Goal: Task Accomplishment & Management: Manage account settings

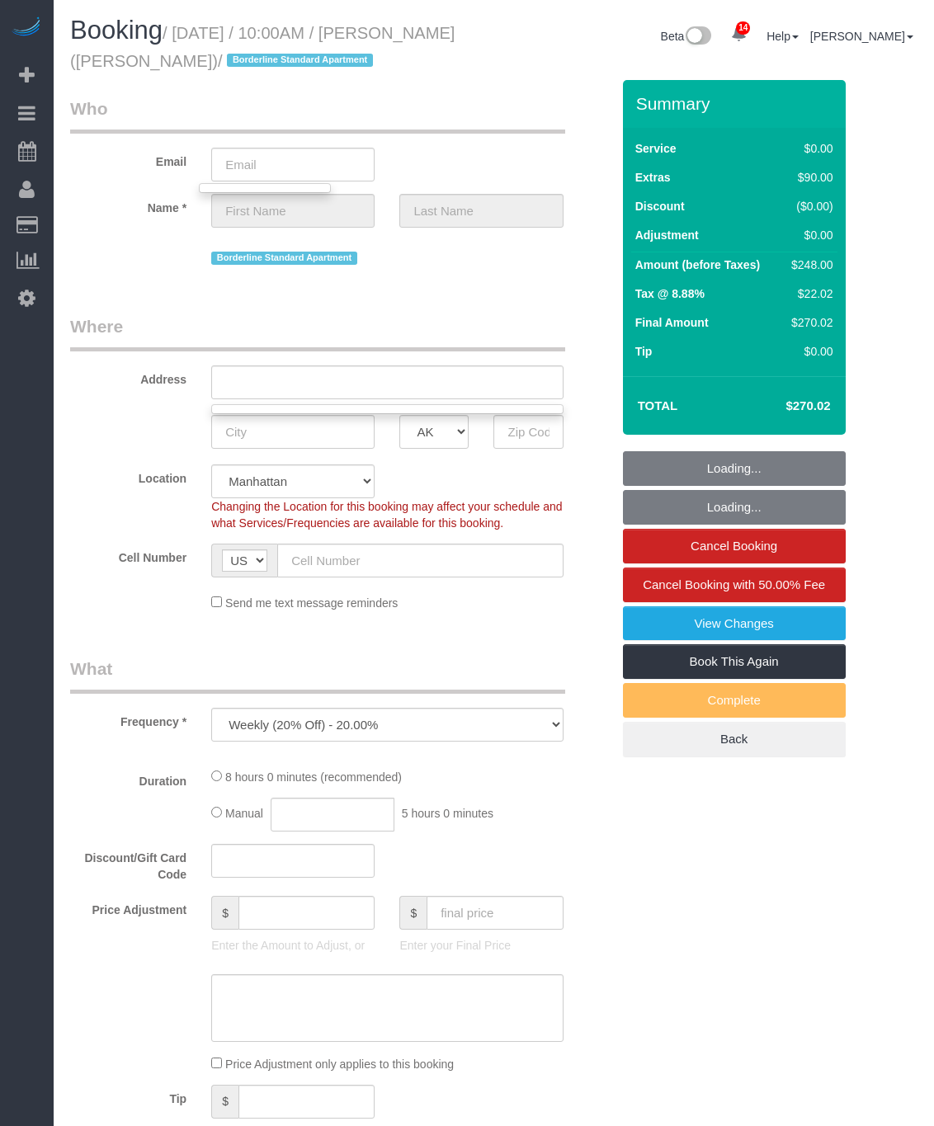
select select "2"
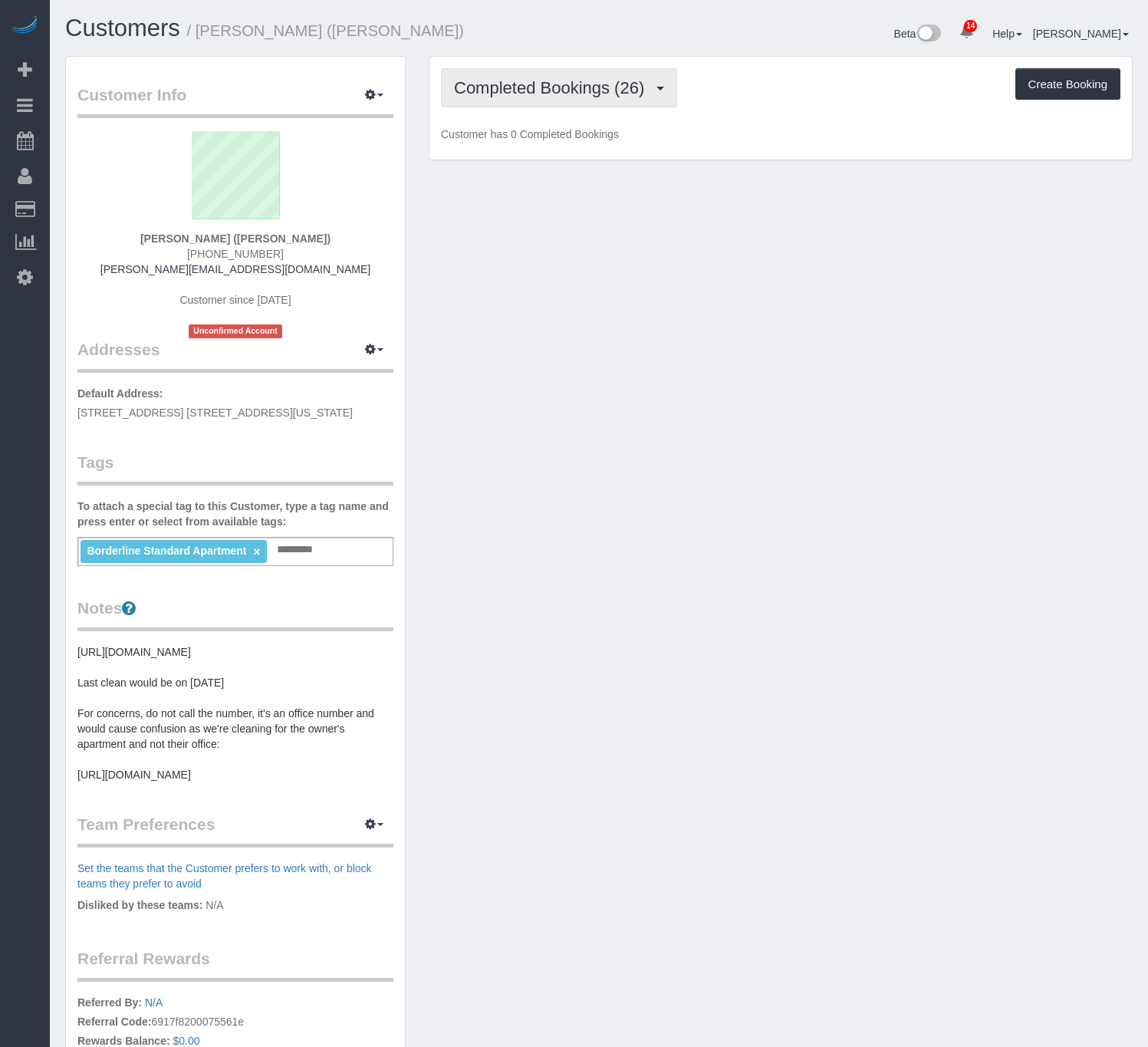
click at [577, 83] on span "Completed Bookings (26)" at bounding box center [552, 87] width 198 height 20
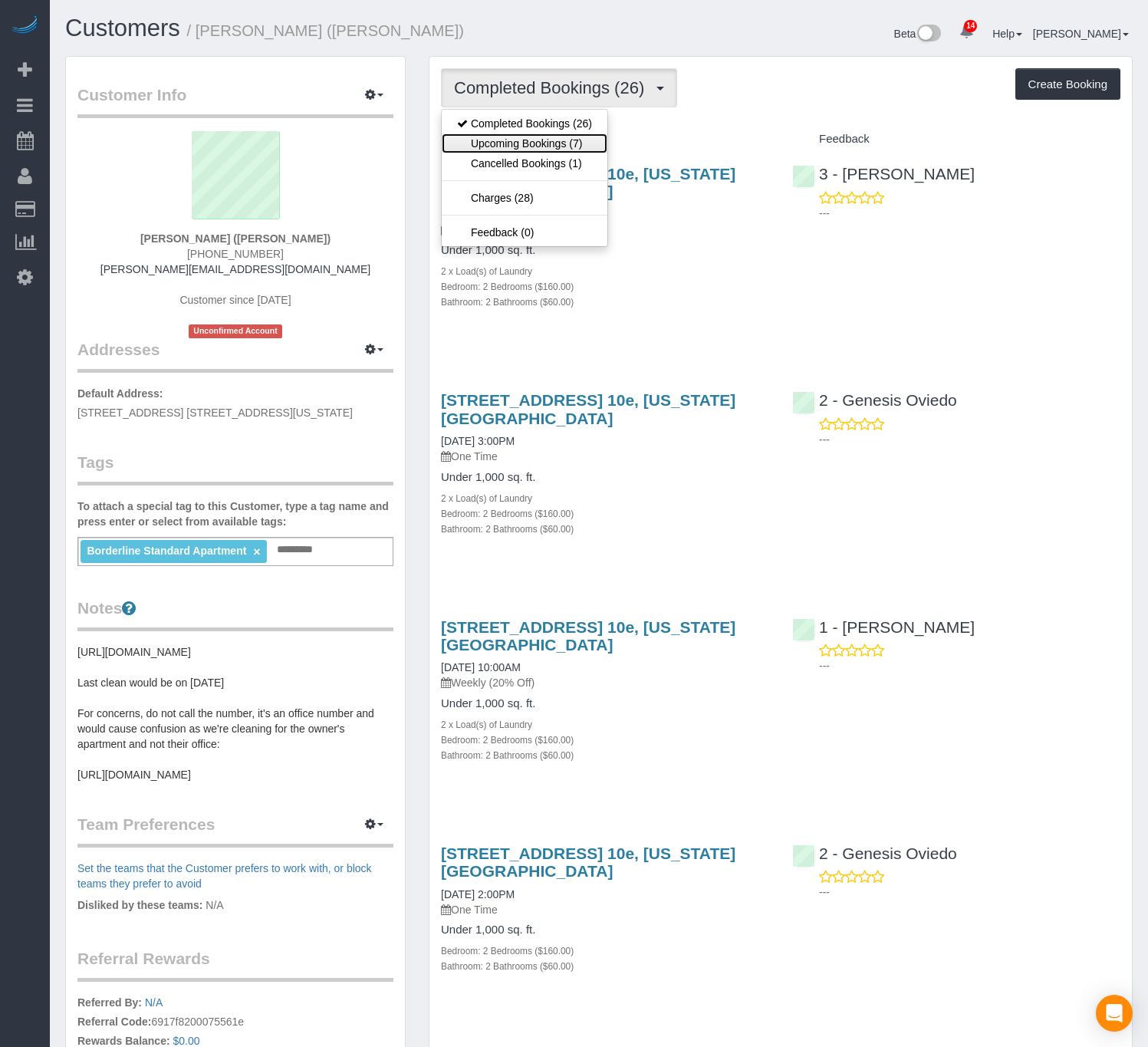
click at [550, 139] on link "Upcoming Bookings (7)" at bounding box center [524, 143] width 165 height 20
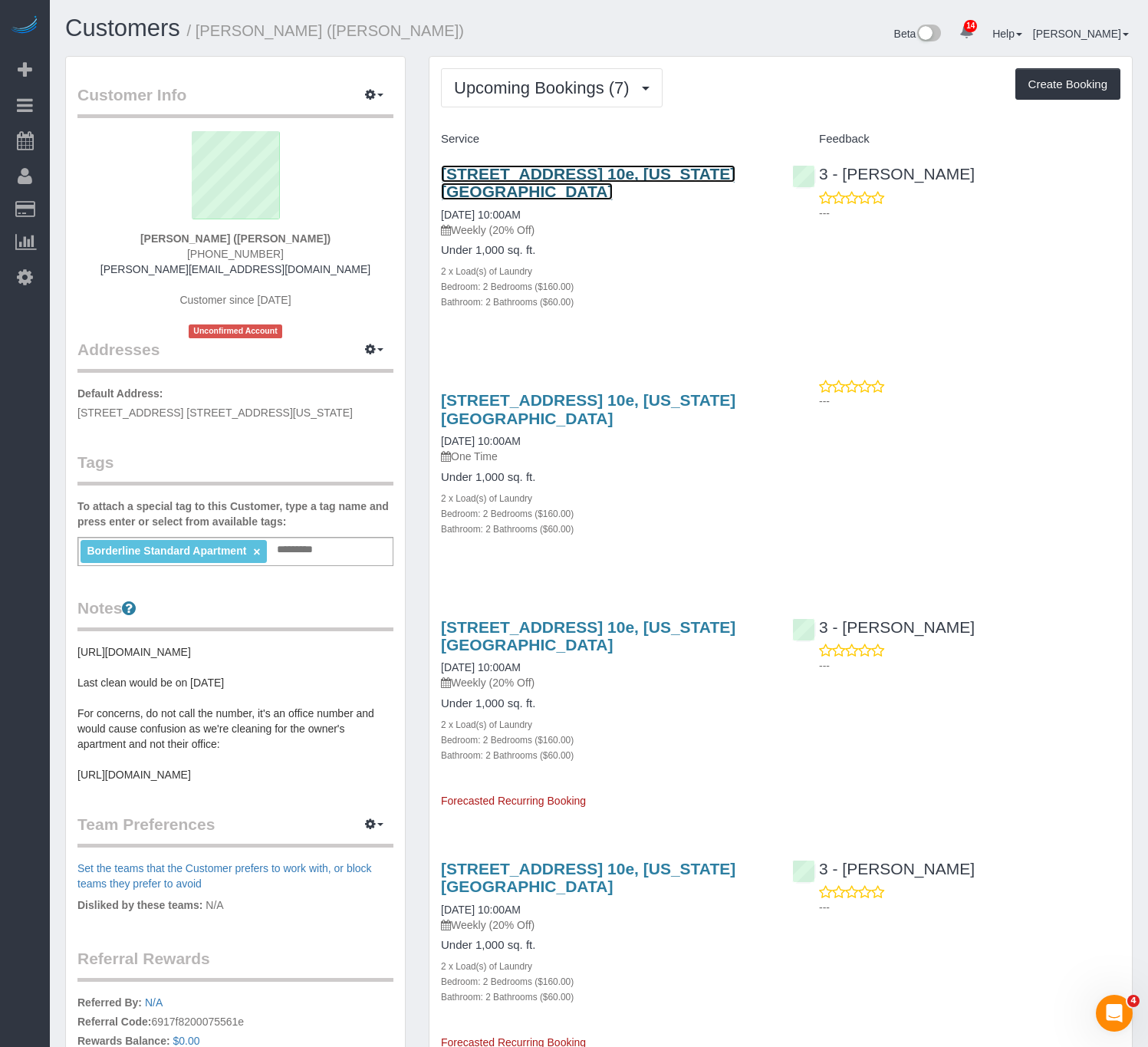
click at [569, 173] on link "501 East 74th Street, Apt. 10e, New York, NY 10021" at bounding box center [587, 182] width 295 height 35
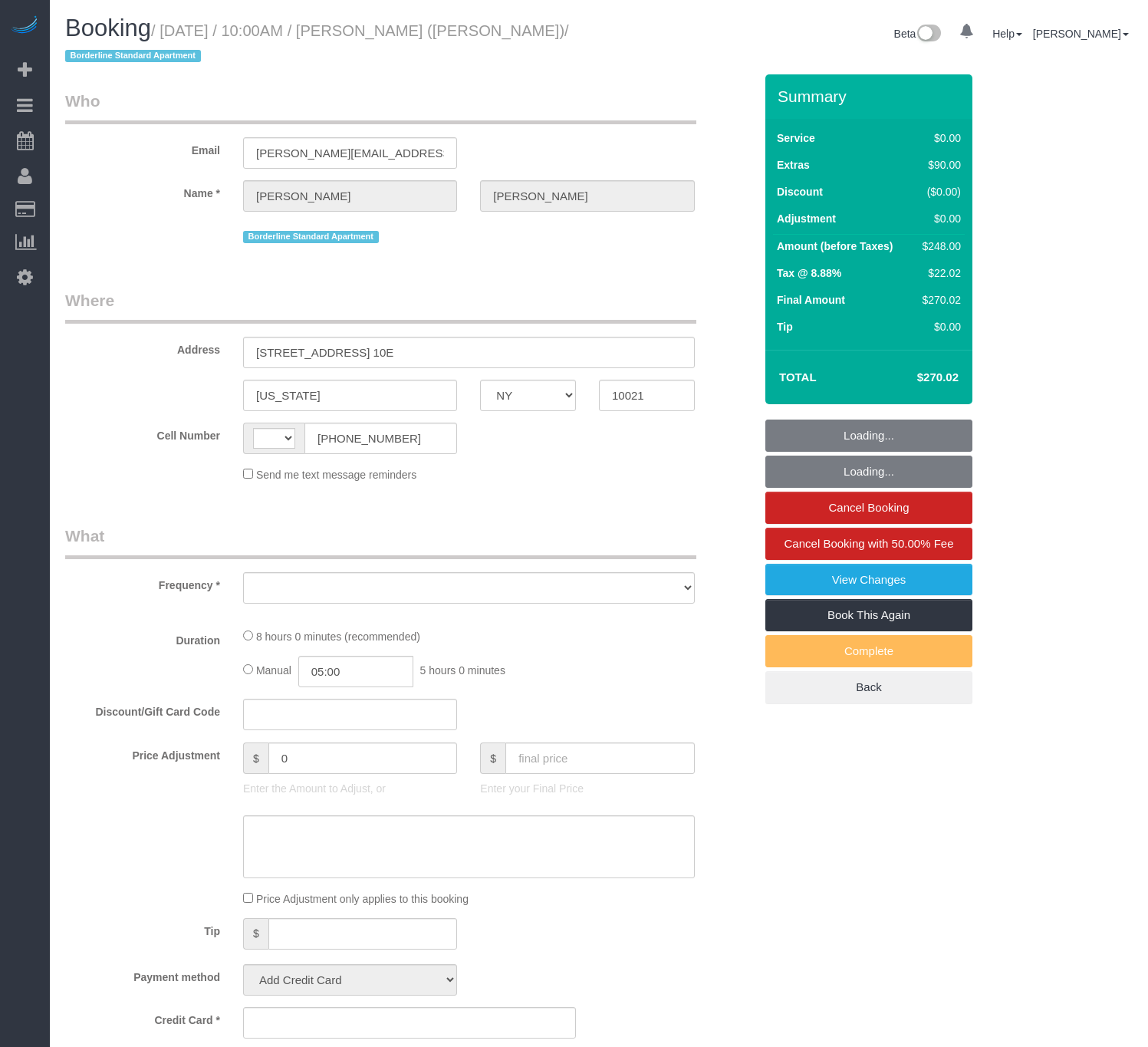
select select "NY"
select select "string:[GEOGRAPHIC_DATA]"
select select "object:752"
select select "number:57"
select select "number:73"
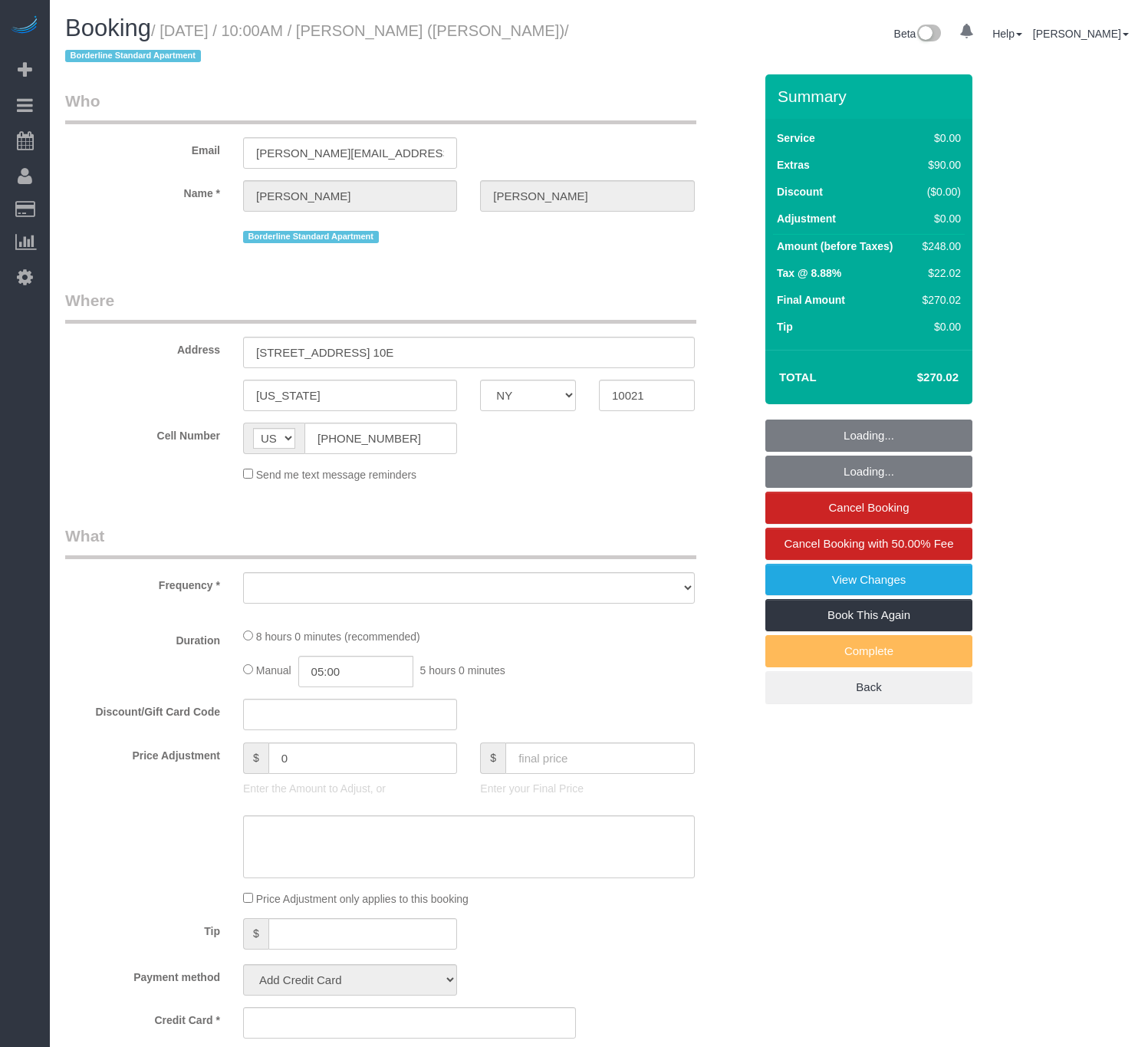
select select "number:15"
select select "number:6"
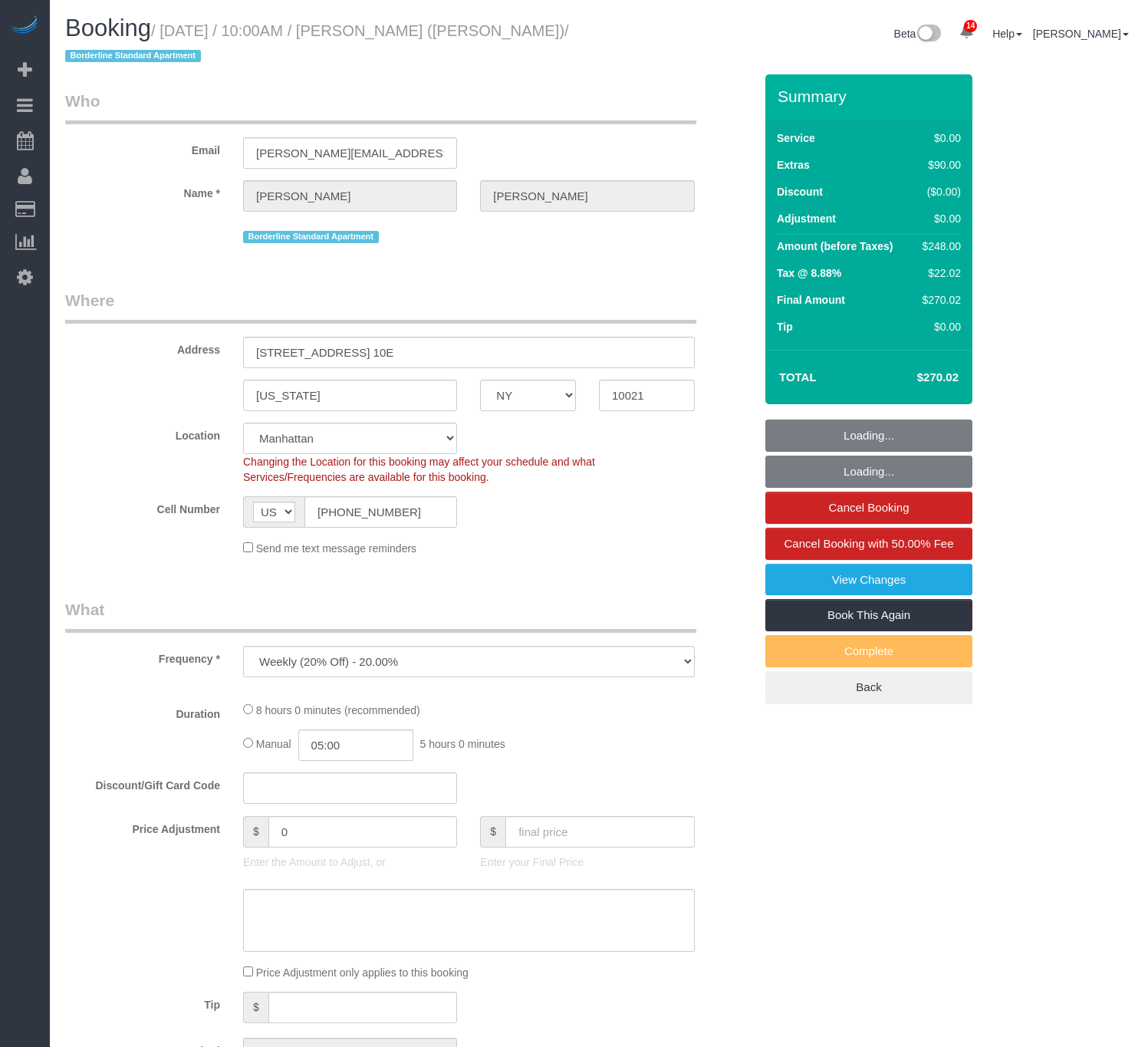
select select "string:stripe-pm_1R58S94VGloSiKo7oTDM75CS"
select select "spot1"
select select "2"
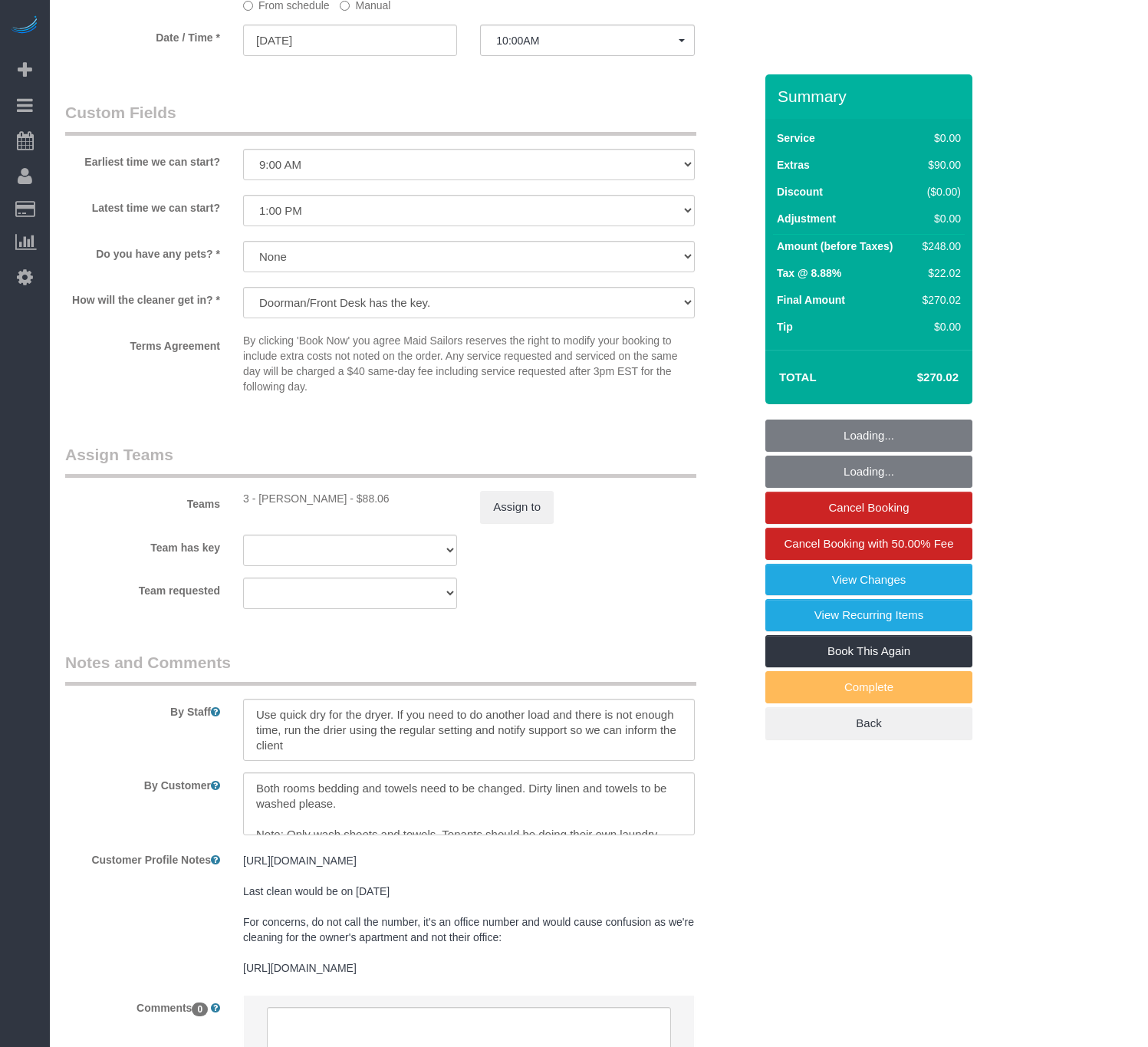
select select "object:1429"
select select "2"
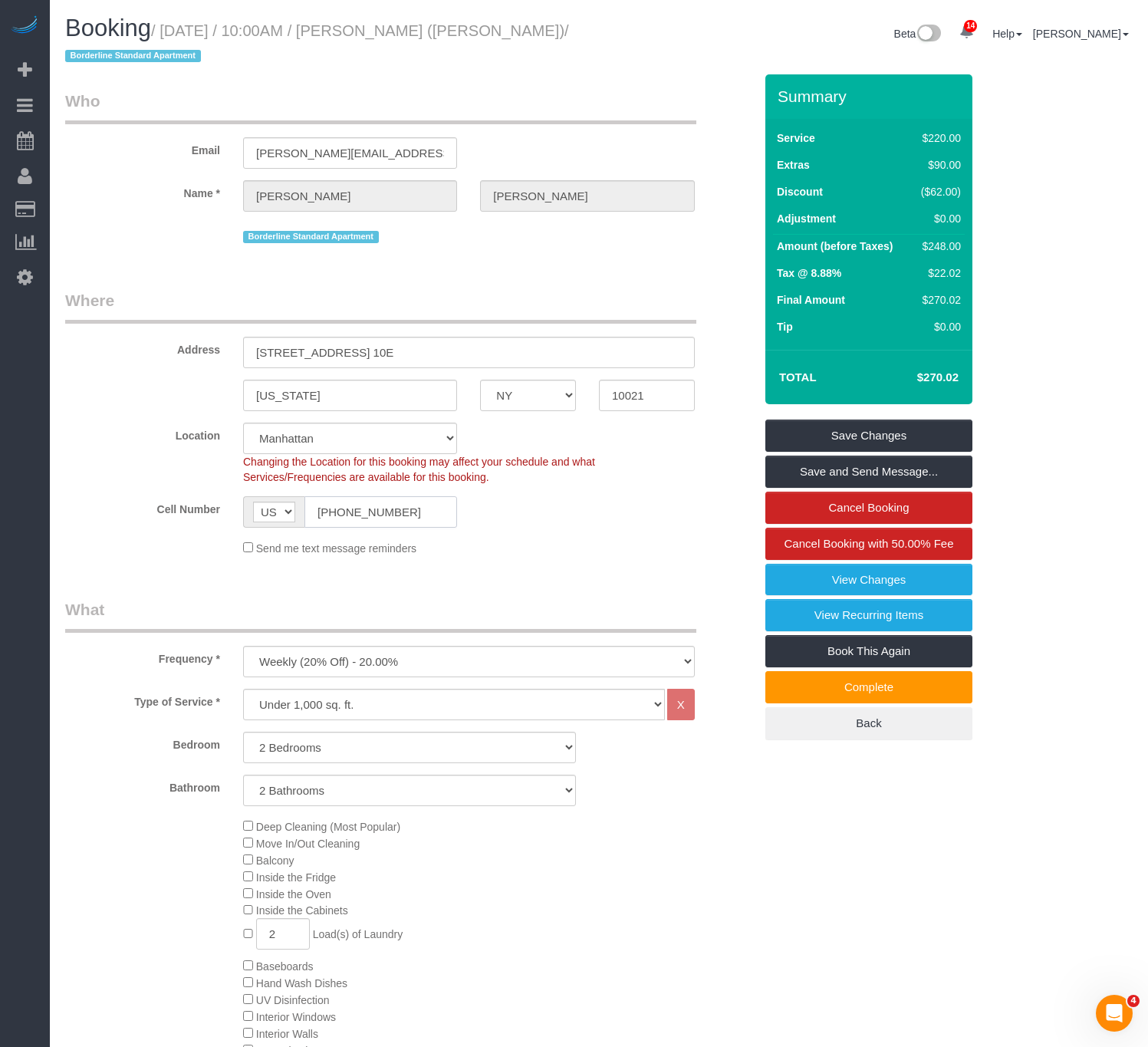
drag, startPoint x: 405, startPoint y: 507, endPoint x: 215, endPoint y: 498, distance: 190.2
click at [215, 498] on div "Cell Number AF AL DZ AD AO AI AQ AG AR AM AW AU AT AZ BS BH BD BB BY BE BZ BJ B…" at bounding box center [410, 512] width 712 height 32
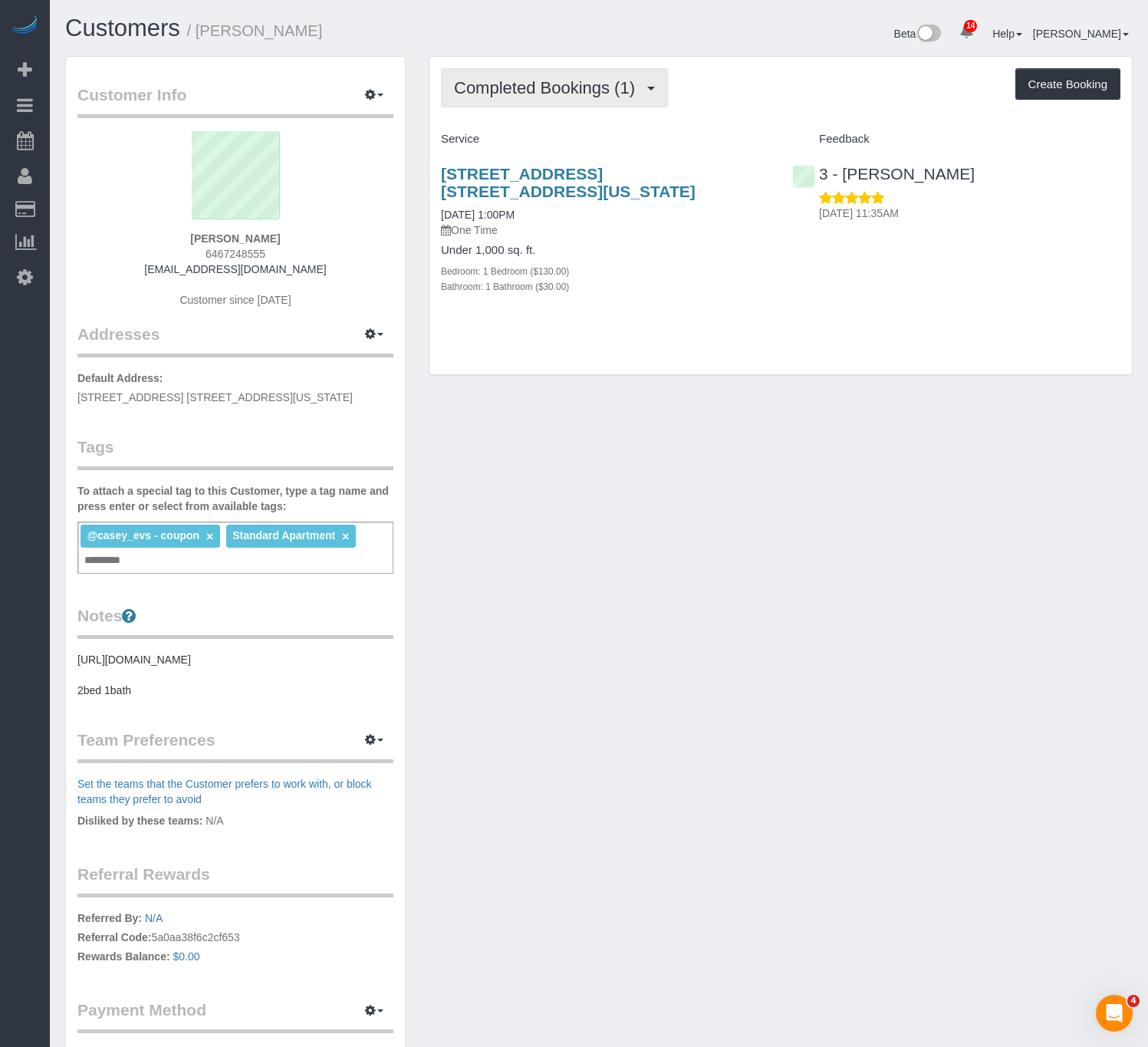
click at [603, 84] on span "Completed Bookings (1)" at bounding box center [548, 87] width 189 height 20
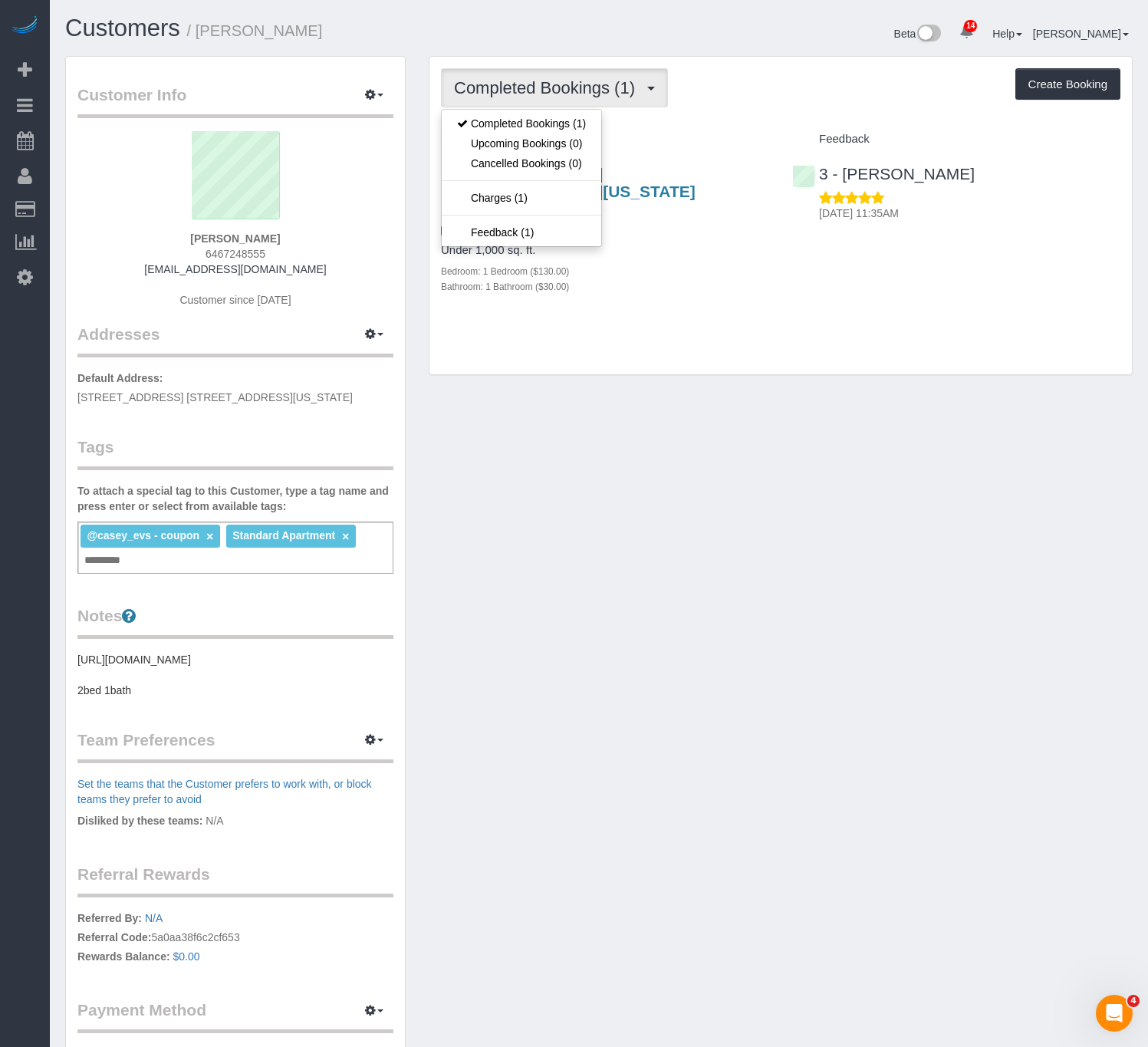
click at [603, 84] on span "Completed Bookings (1)" at bounding box center [548, 87] width 189 height 20
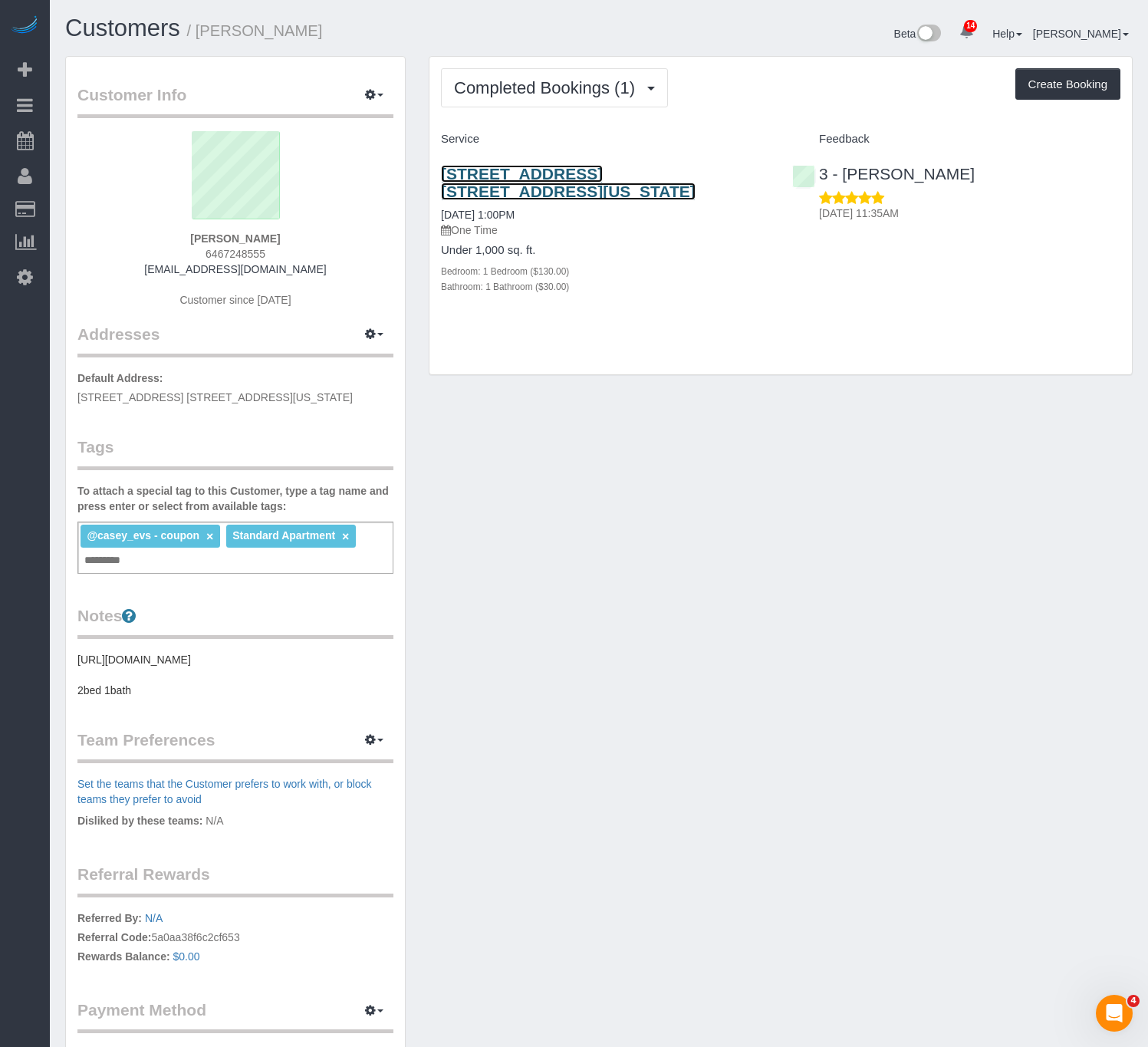
click at [612, 178] on link "533 West 49th Street, Apt. 3fe, New York, NY 10019" at bounding box center [568, 182] width 255 height 35
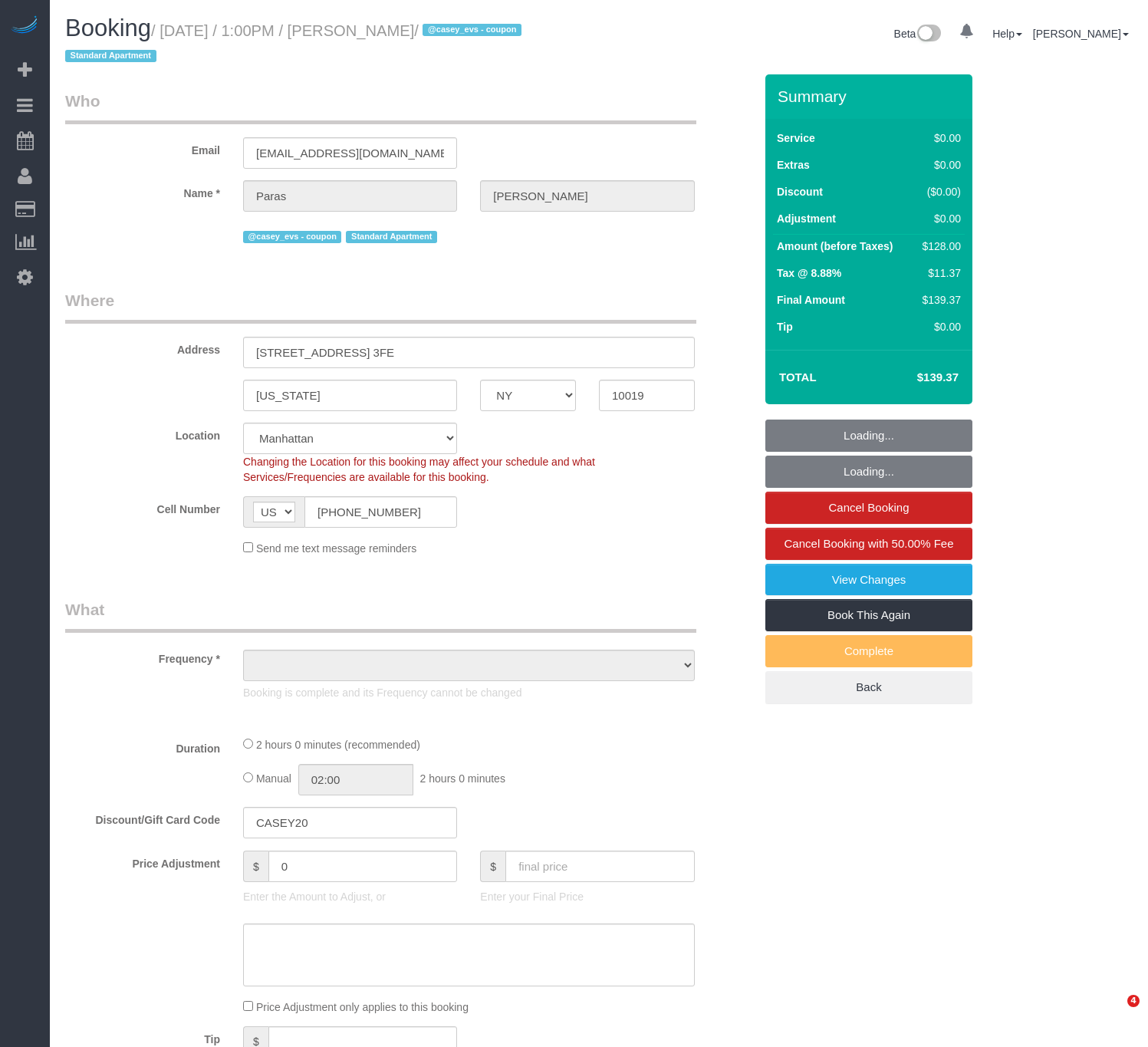
select select "NY"
select select "string:stripe-pm_1S2bPS4VGloSiKo7w4JyxUZH"
select select "1"
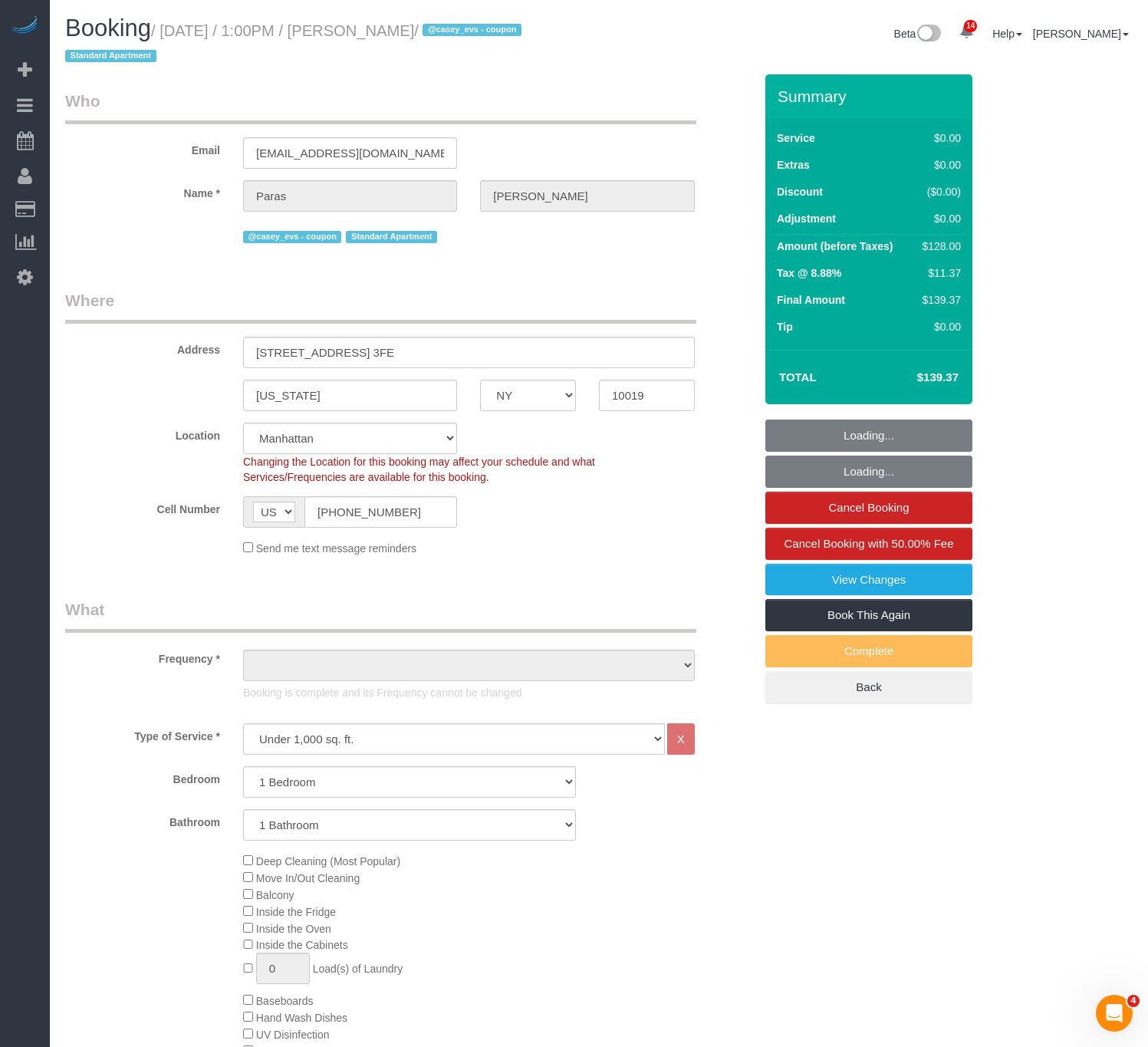
select select "object:864"
select select "spot1"
select select "number:59"
select select "number:78"
select select "number:15"
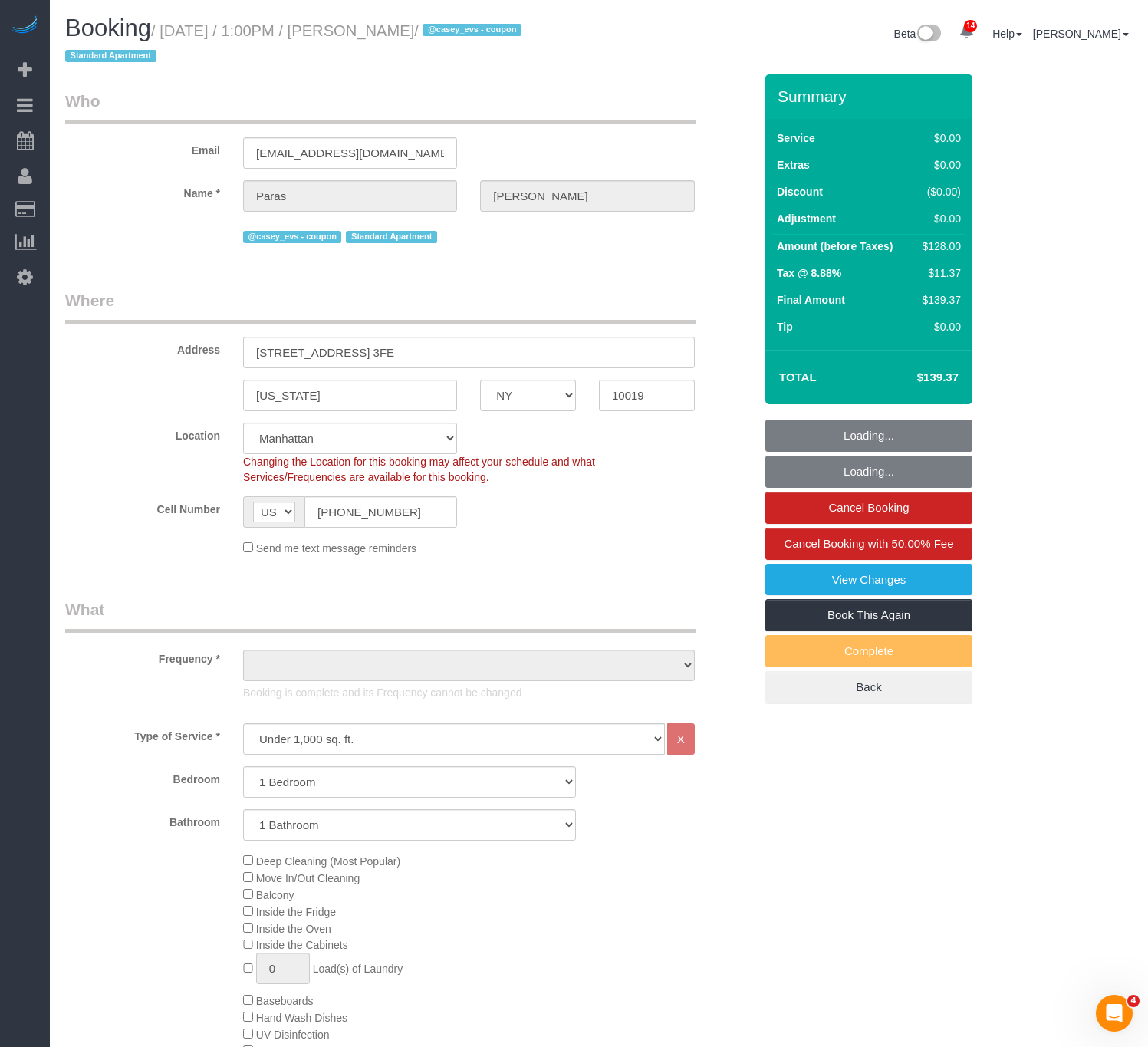
select select "number:5"
select select "1"
select select "object:1474"
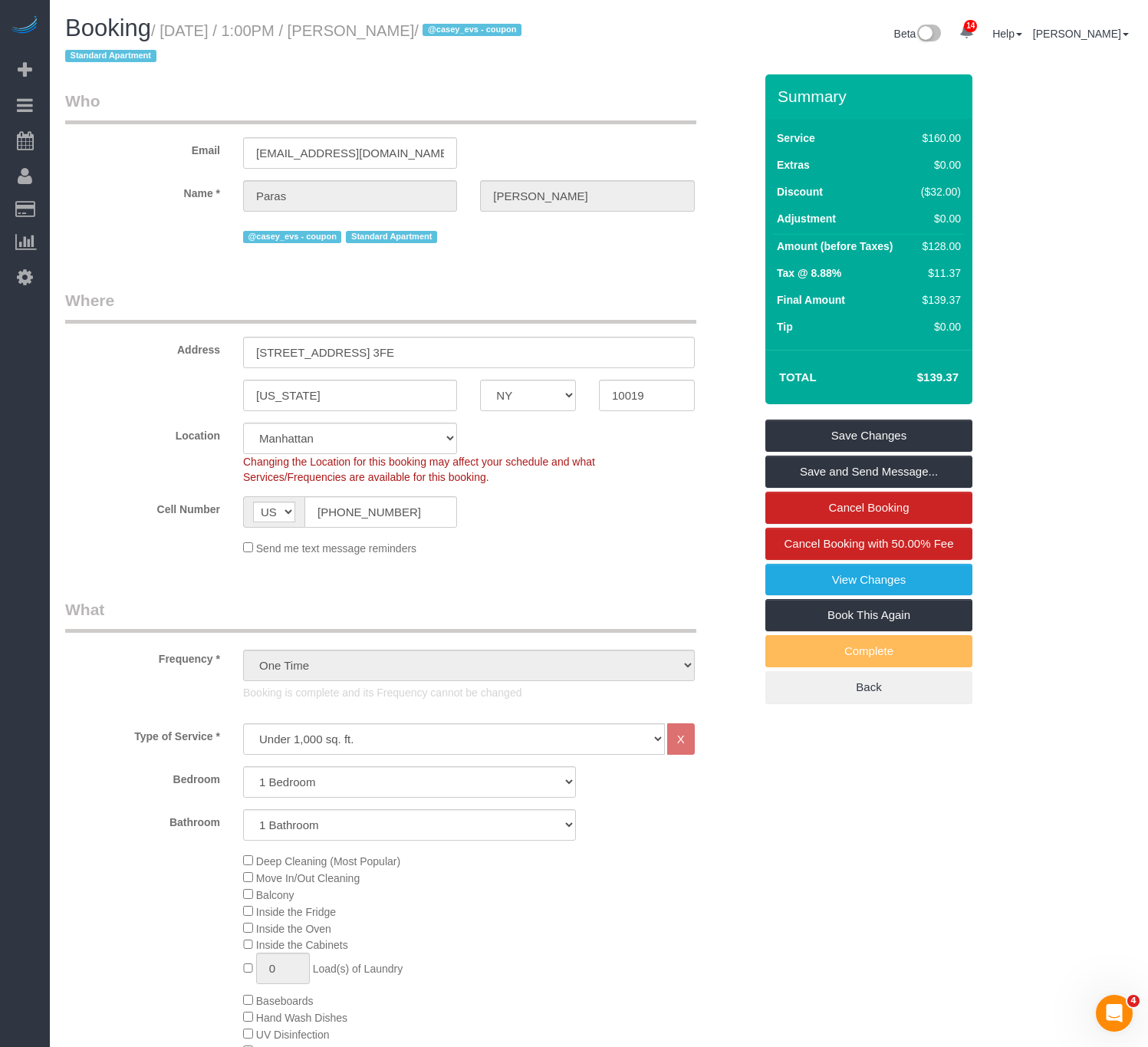
click at [653, 509] on div "Cell Number AF AL DZ AD AO AI AQ AG AR AM AW AU AT AZ BS BH BD BB BY BE BZ BJ B…" at bounding box center [410, 512] width 712 height 32
drag, startPoint x: 507, startPoint y: 26, endPoint x: 168, endPoint y: 25, distance: 339.0
click at [168, 25] on small "/ [DATE] / 1:00PM / [PERSON_NAME] / @casey_evs - coupon Standard Apartment" at bounding box center [296, 44] width 461 height 43
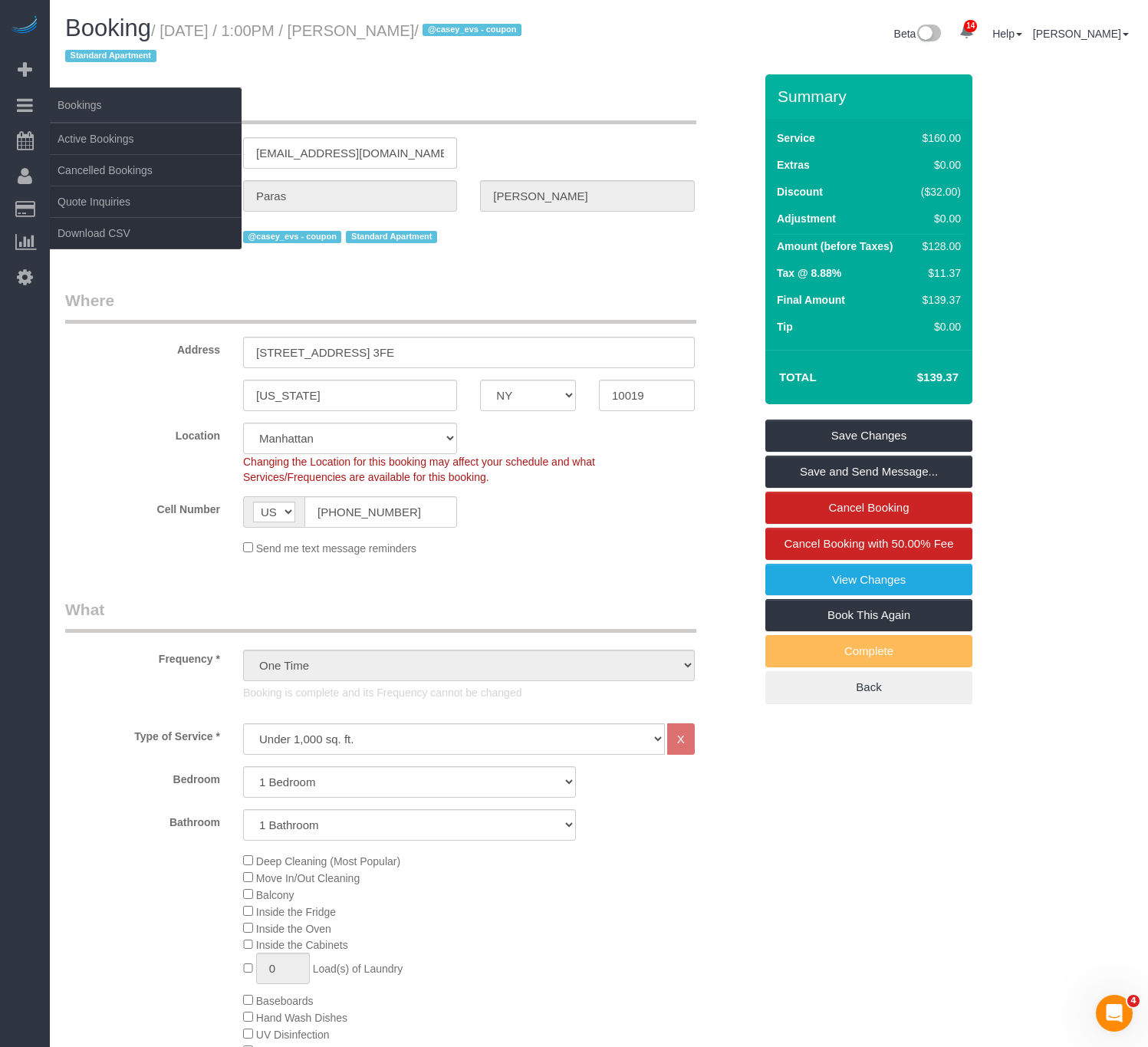
copy small "[DATE] / 1:00PM / [PERSON_NAME]"
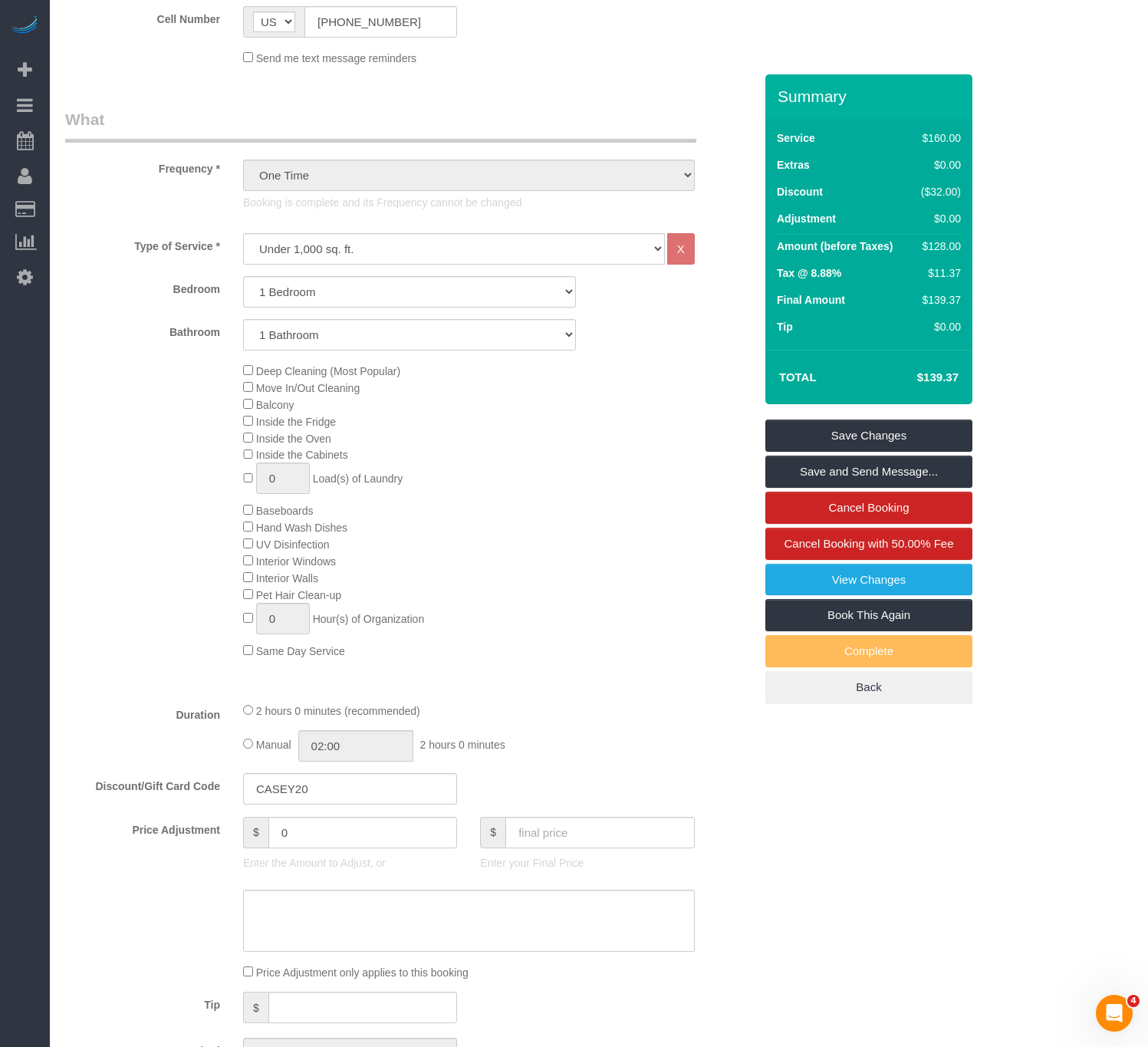
scroll to position [576, 0]
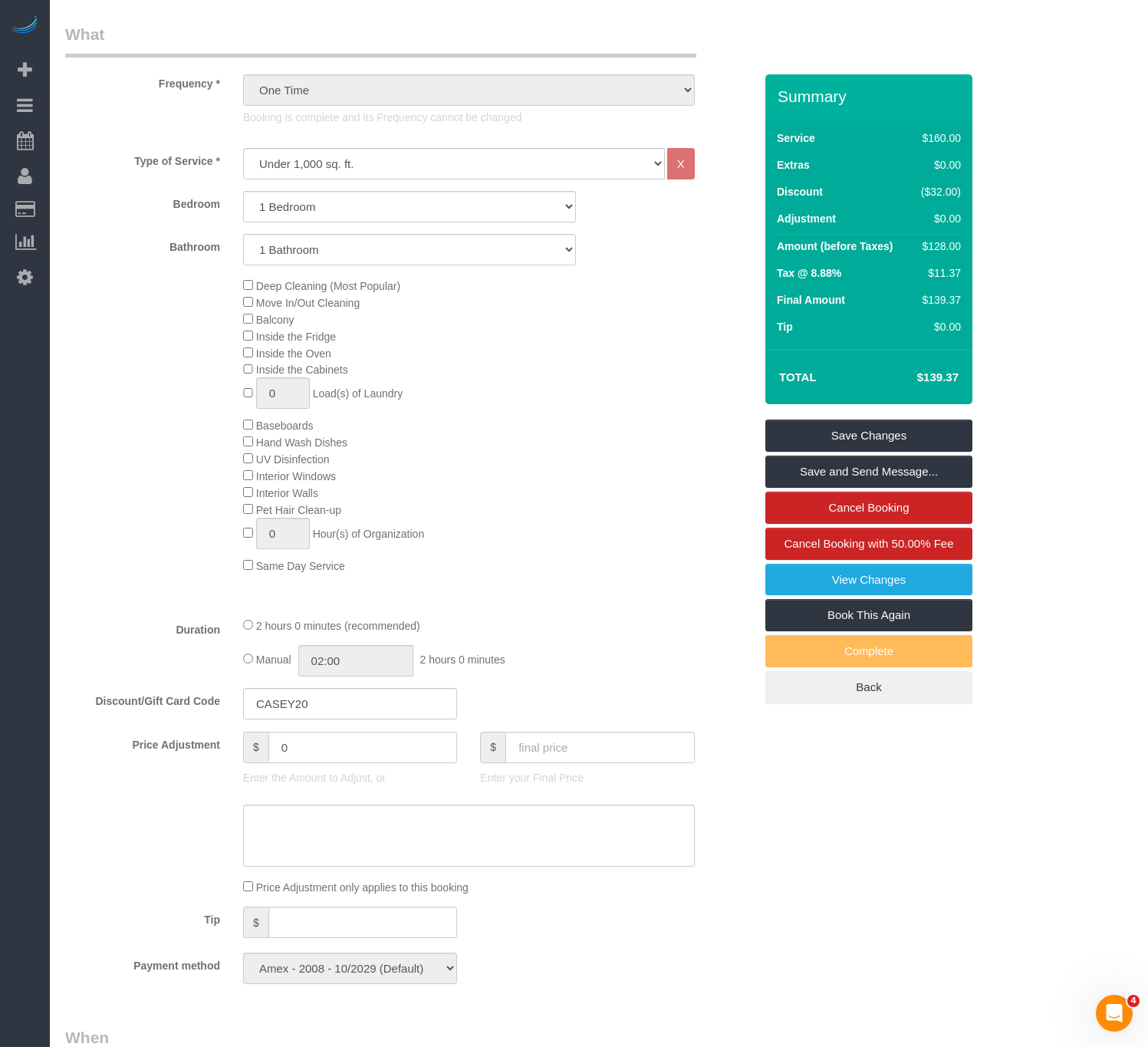
click at [383, 763] on input "0" at bounding box center [363, 748] width 190 height 32
drag, startPoint x: 267, startPoint y: 762, endPoint x: 179, endPoint y: 762, distance: 88.0
click at [179, 762] on div "Price Adjustment $ 0 Enter the Amount to Adjust, or $ Enter your Final Price" at bounding box center [410, 762] width 712 height 61
click at [889, 802] on div "Who Email [EMAIL_ADDRESS][DOMAIN_NAME] Name * [PERSON_NAME] @casey_evs - coupon…" at bounding box center [599, 828] width 1068 height 2657
click at [274, 762] on input "50" at bounding box center [363, 748] width 190 height 32
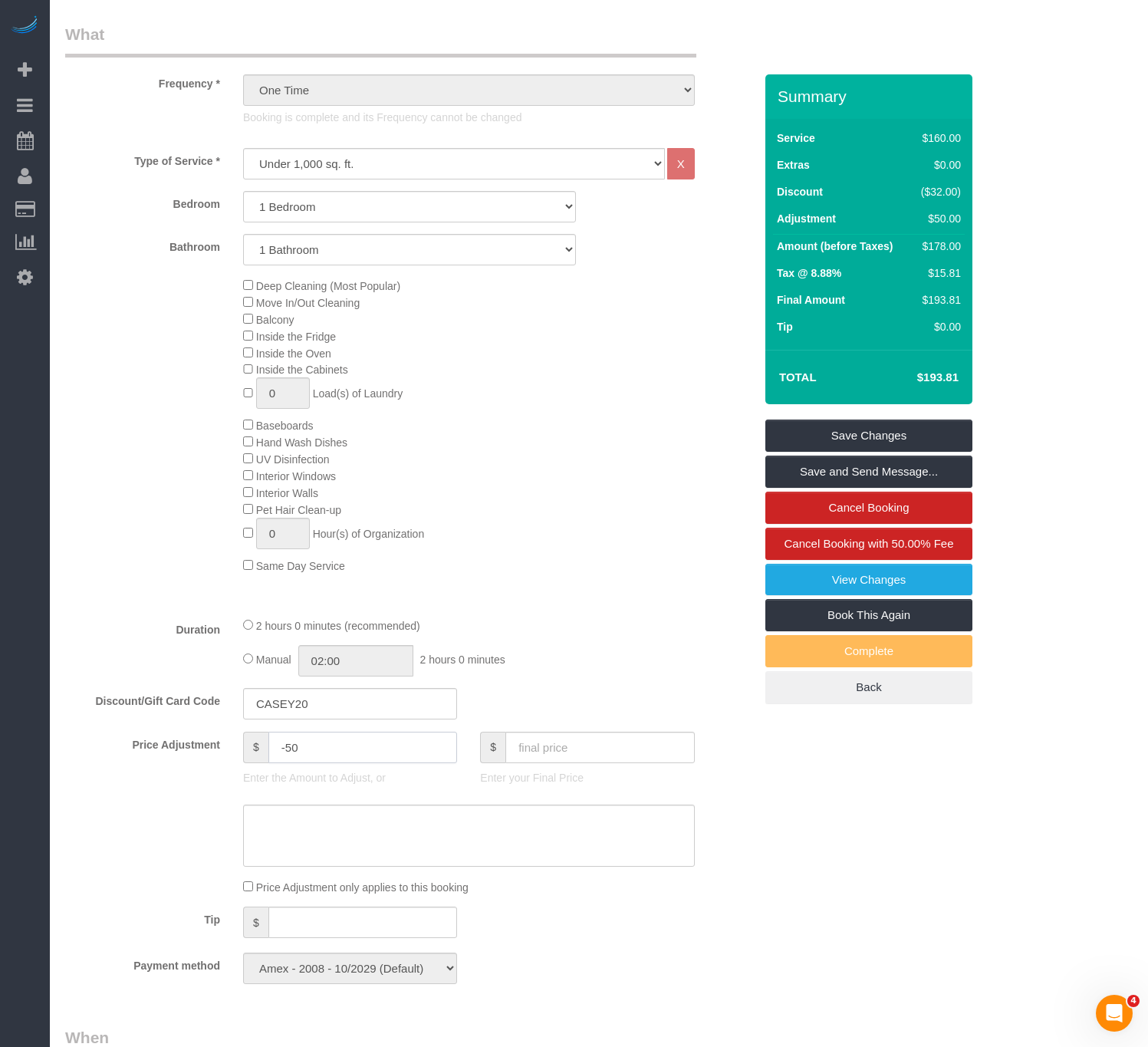
type input "-50"
click at [727, 775] on div "Price Adjustment $ -50 Enter the Amount to Adjust, or $ Enter your Final Price" at bounding box center [410, 762] width 712 height 61
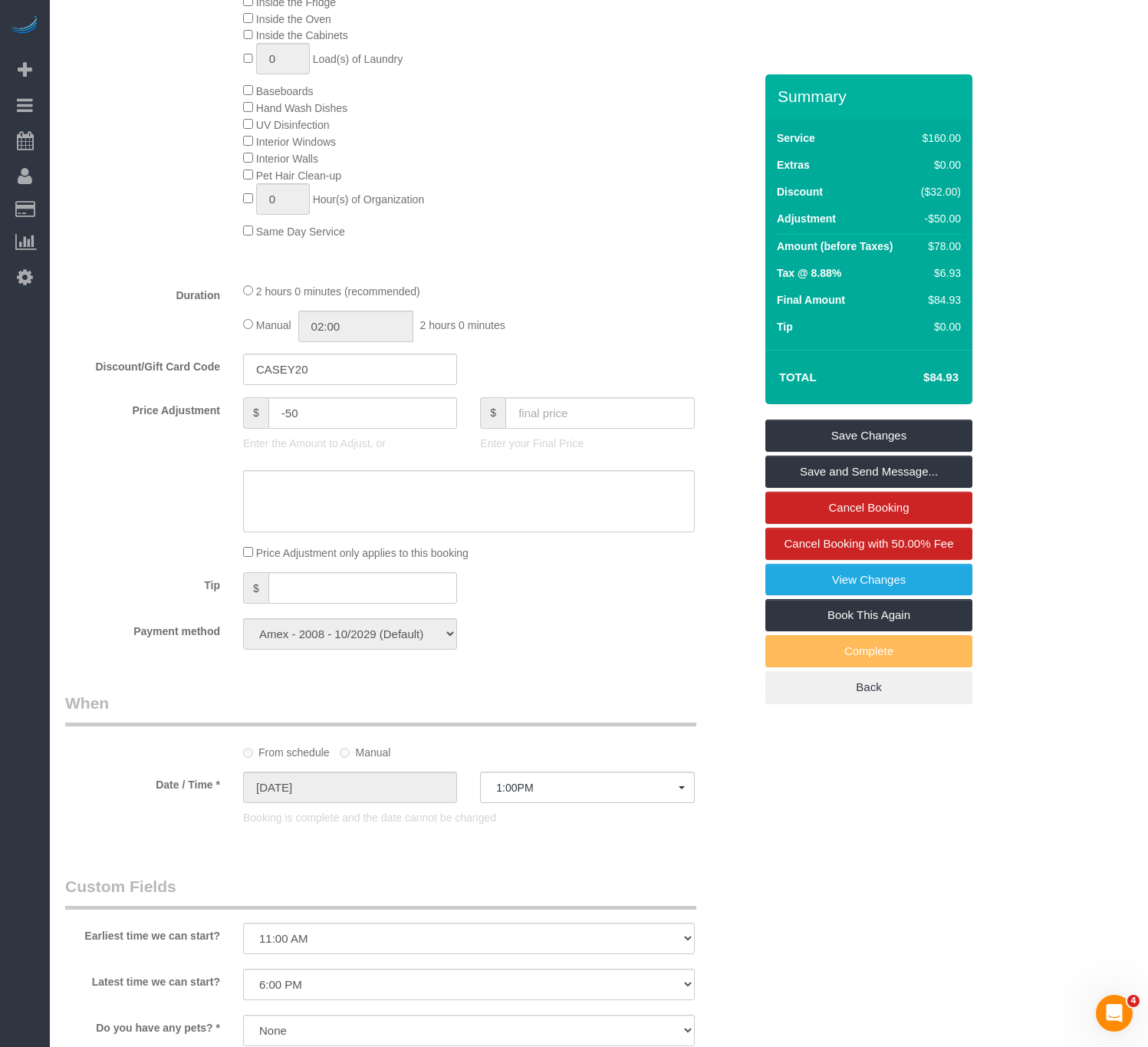
scroll to position [921, 0]
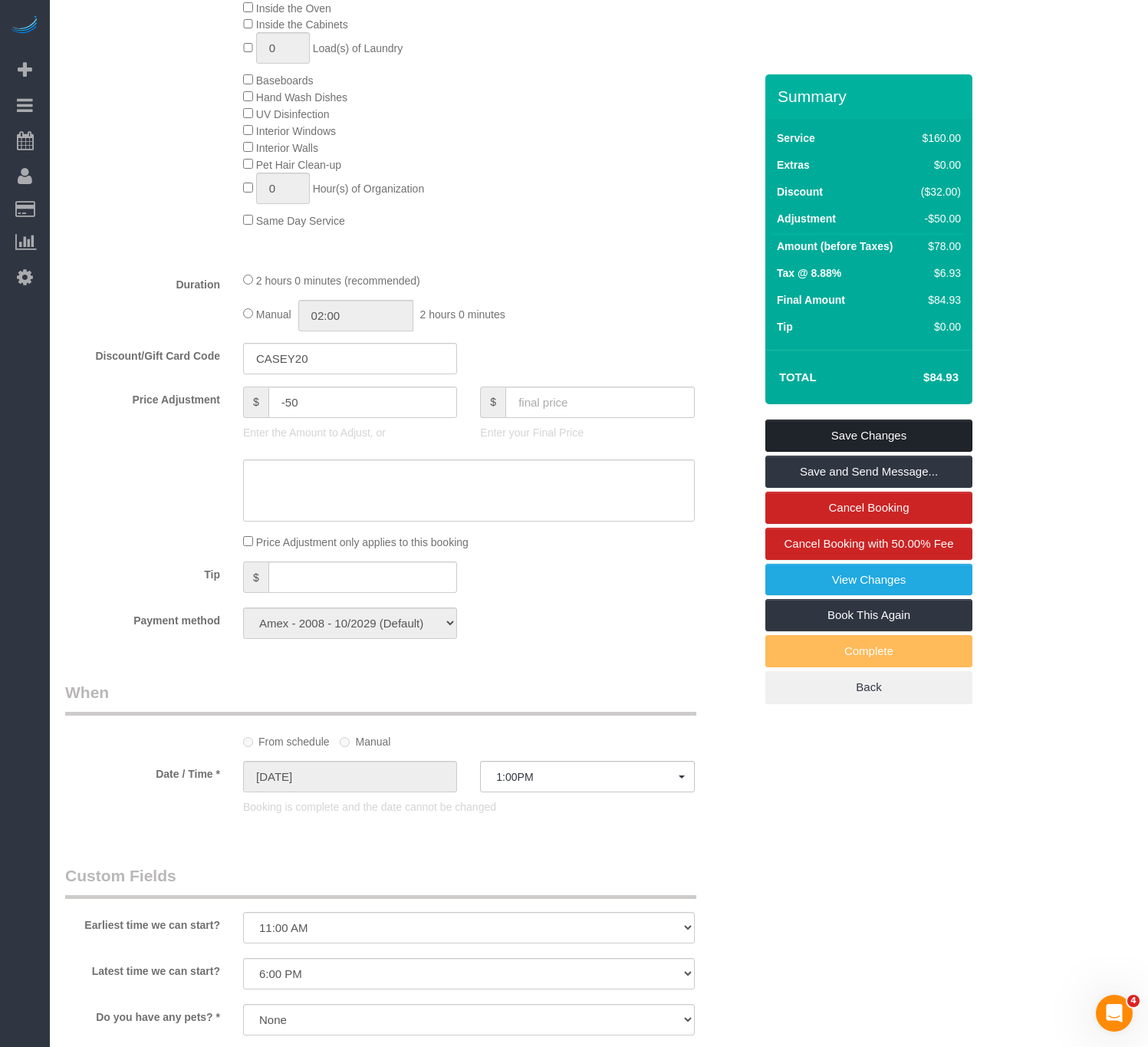
click at [879, 423] on link "Save Changes" at bounding box center [868, 435] width 207 height 33
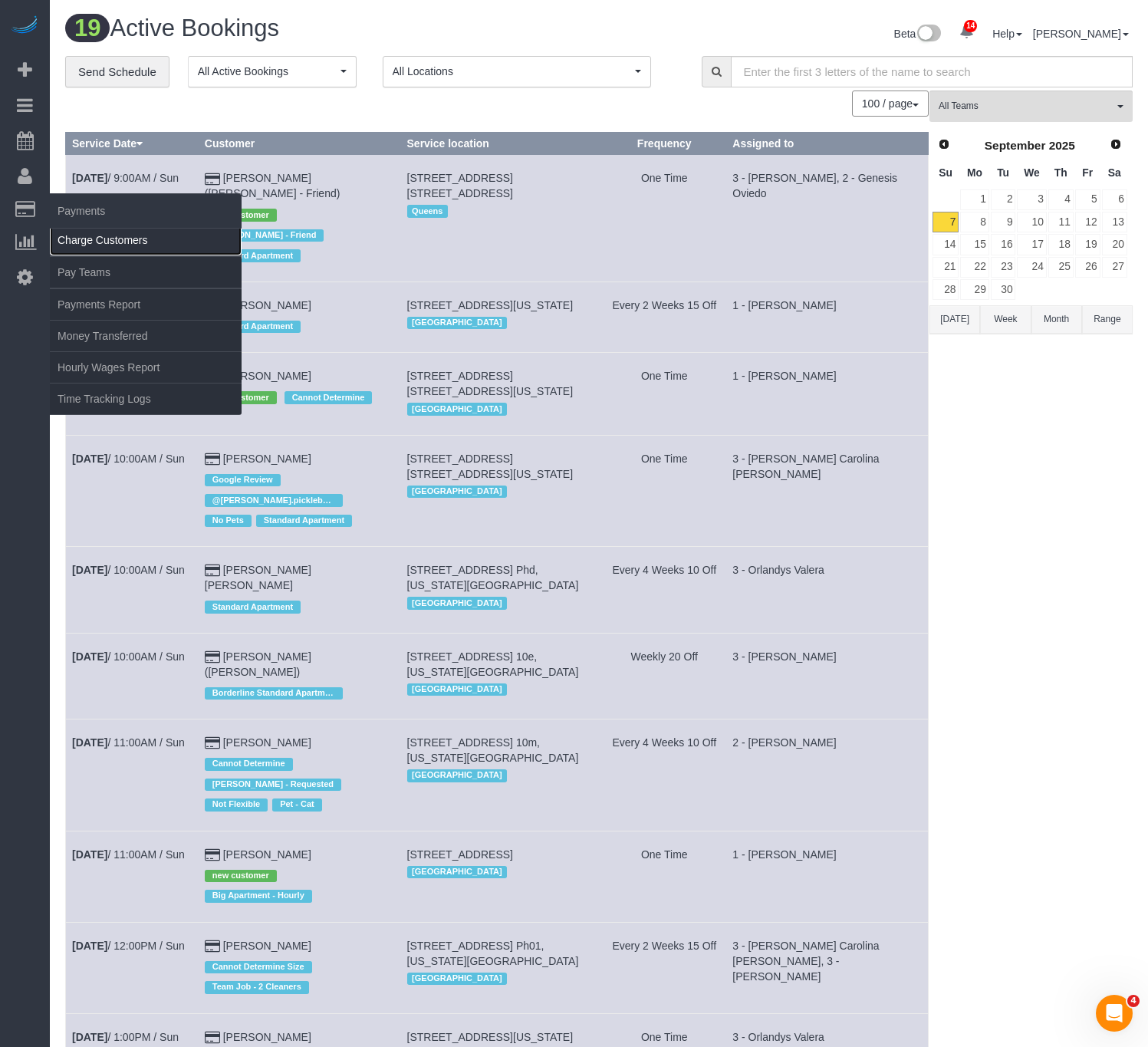
click at [116, 242] on link "Charge Customers" at bounding box center [146, 240] width 191 height 31
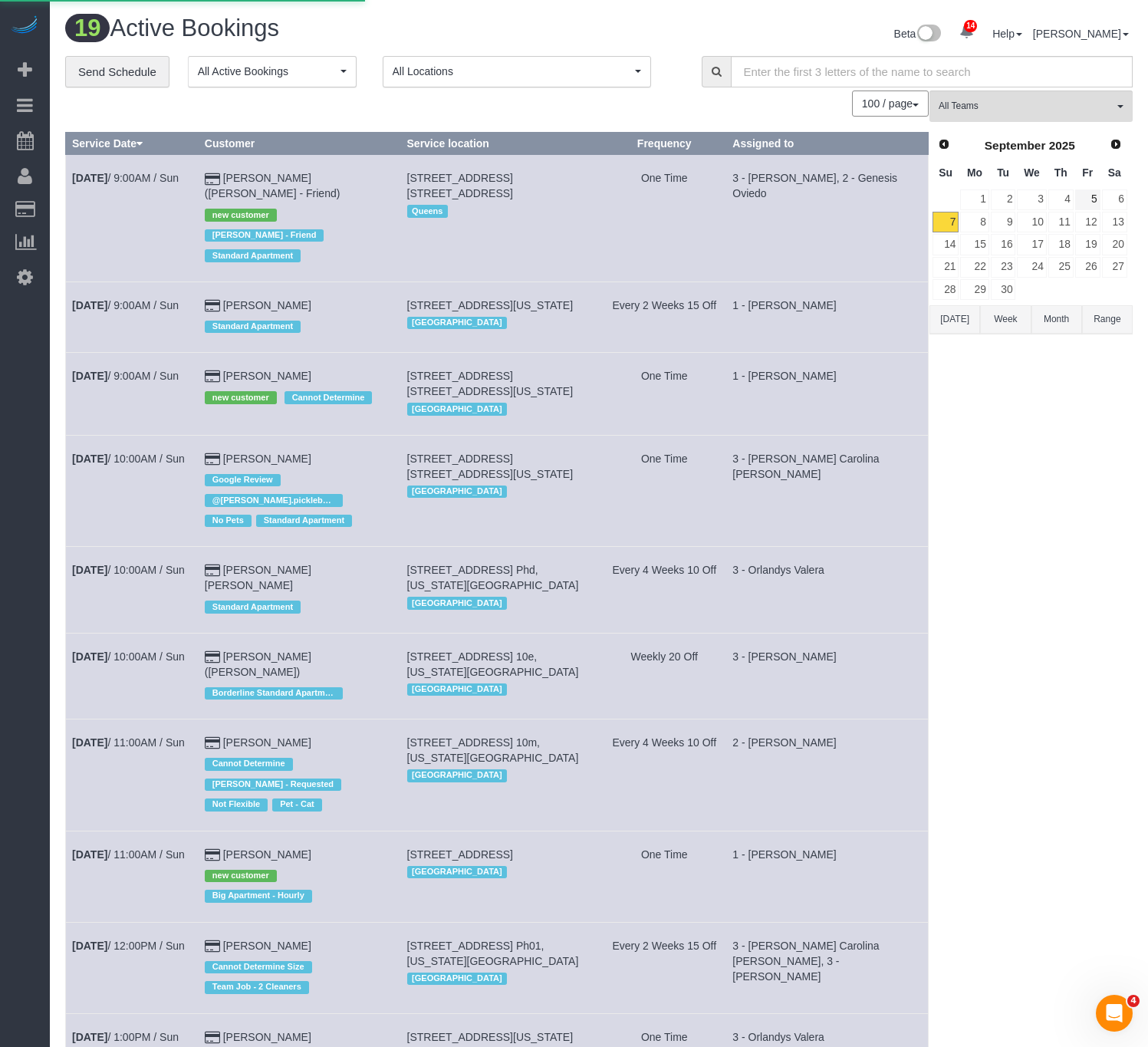
select select
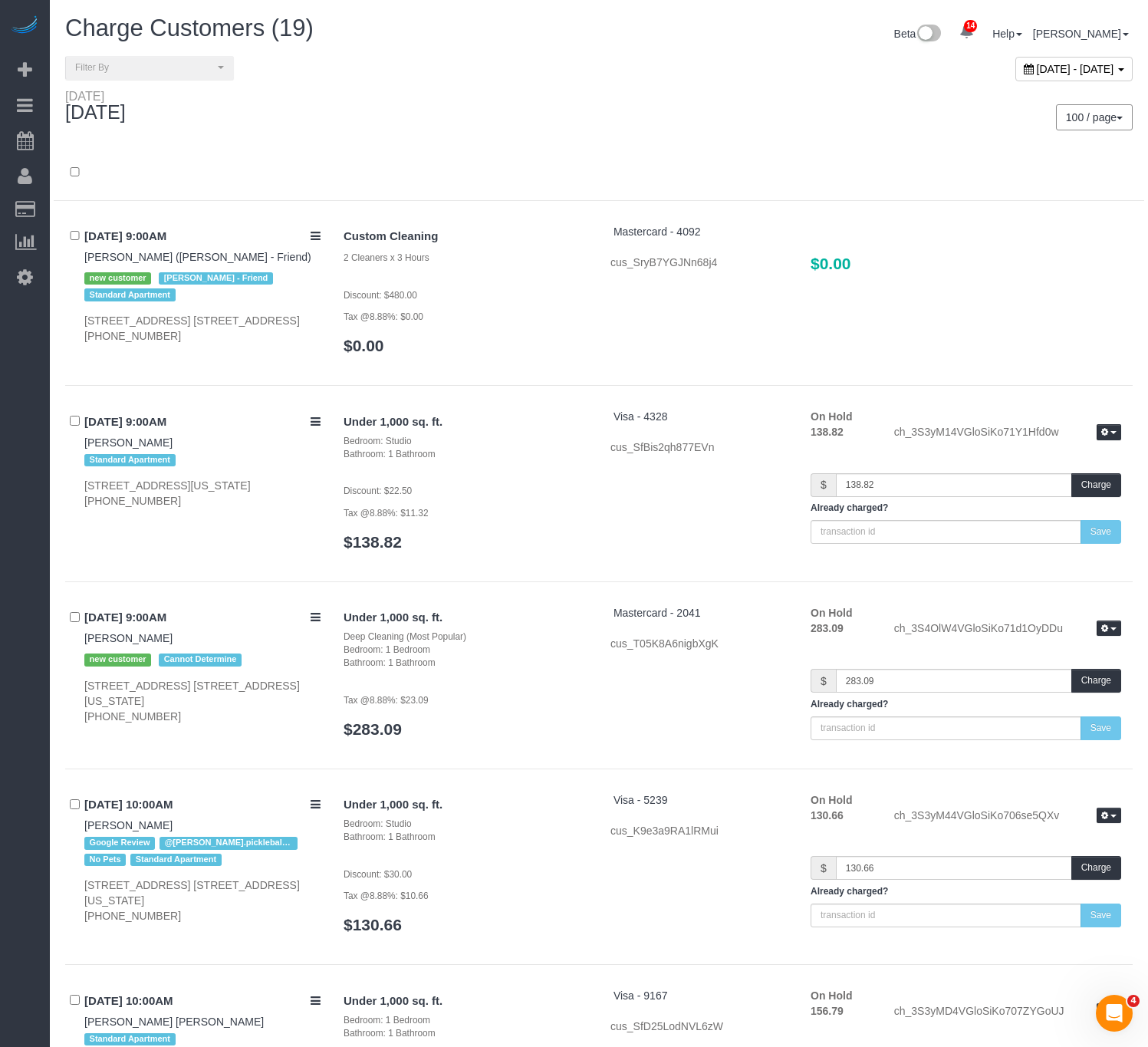
drag, startPoint x: 1041, startPoint y: 69, endPoint x: 1034, endPoint y: 76, distance: 9.9
click at [1034, 74] on div "[DATE] - [DATE]" at bounding box center [1074, 69] width 117 height 24
type input "**********"
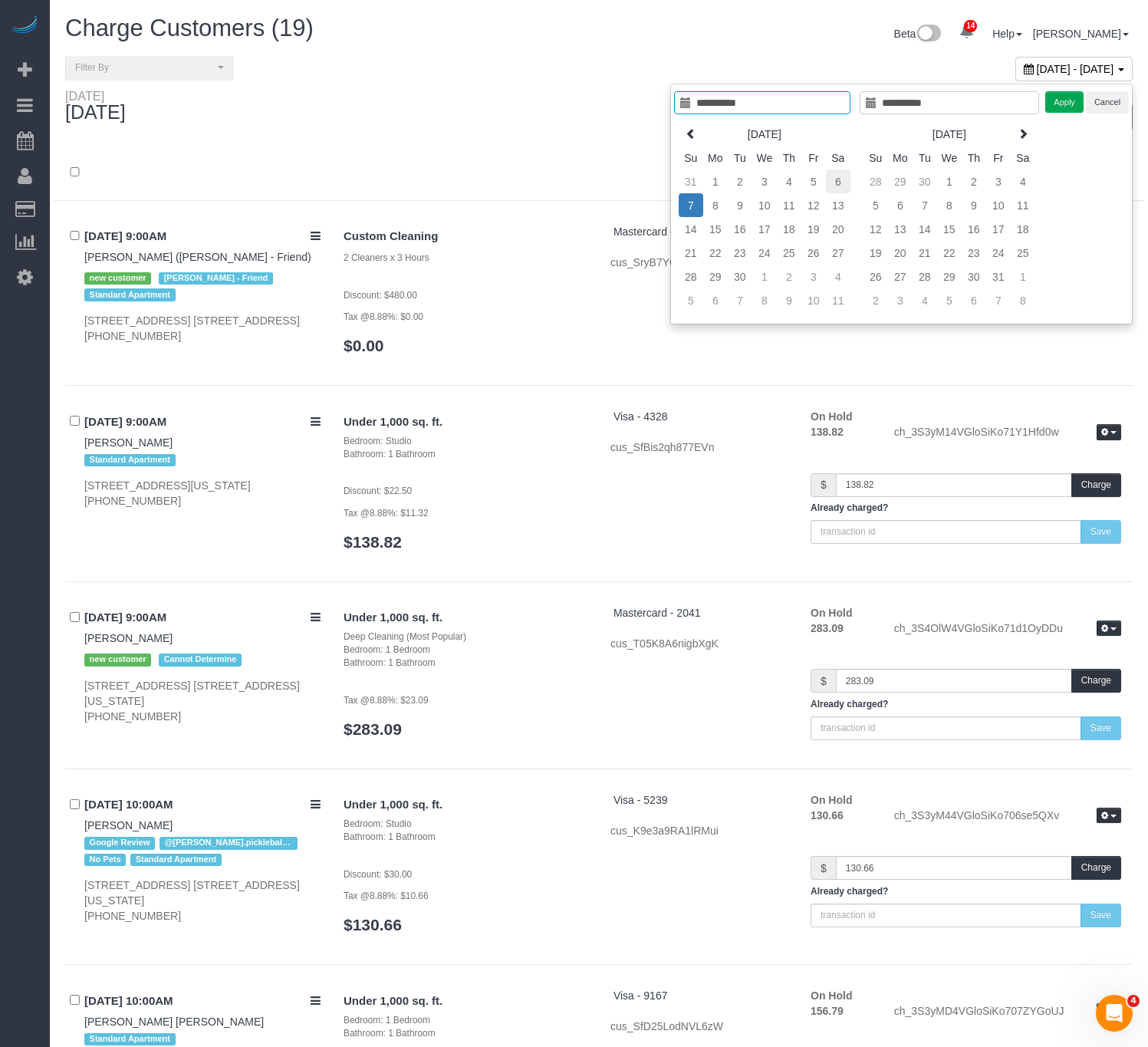
type input "**********"
click at [834, 185] on td "6" at bounding box center [838, 181] width 24 height 24
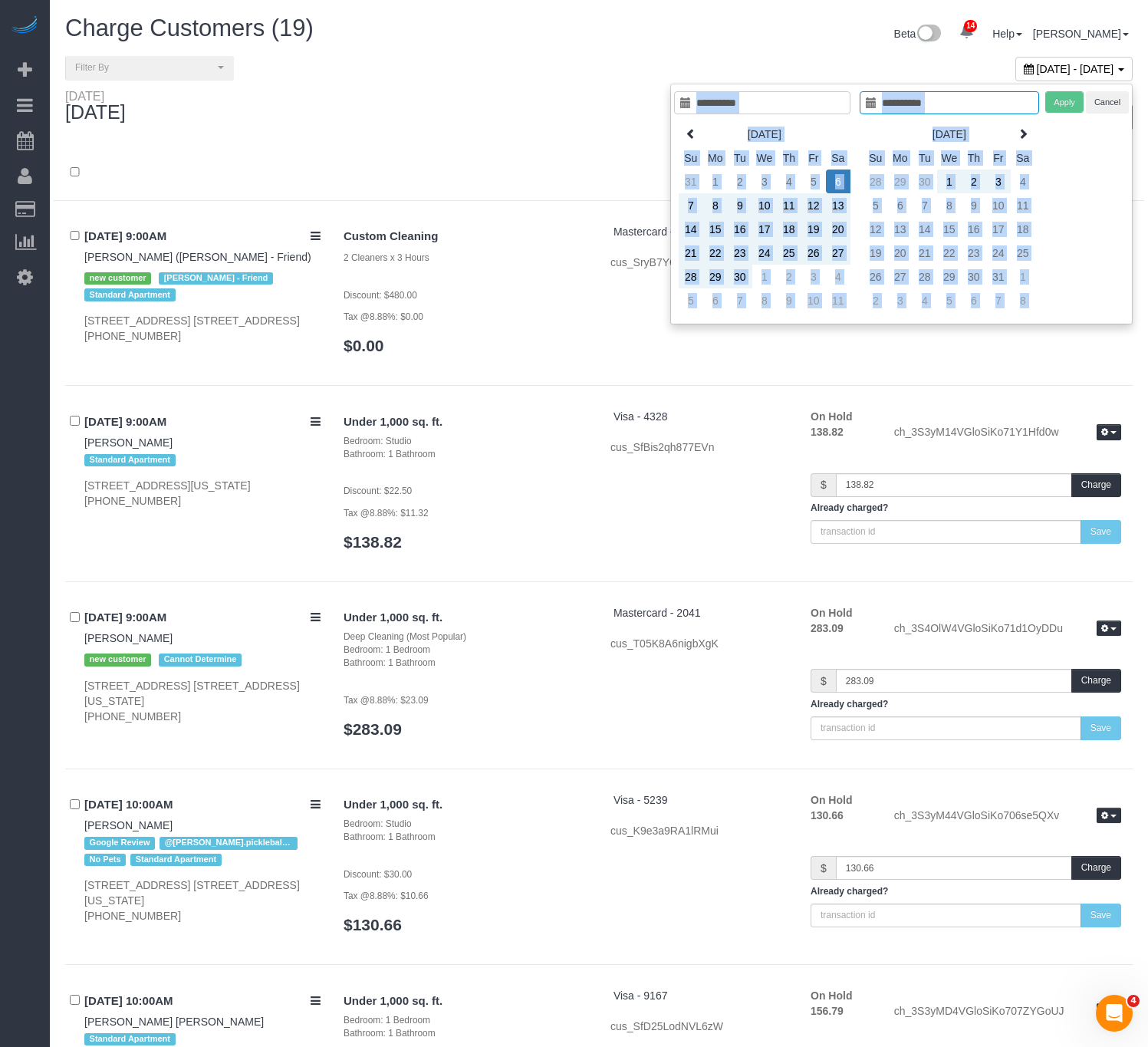
click at [1071, 90] on div "**********" at bounding box center [902, 204] width 463 height 241
type input "**********"
click at [826, 184] on td "6" at bounding box center [838, 181] width 24 height 24
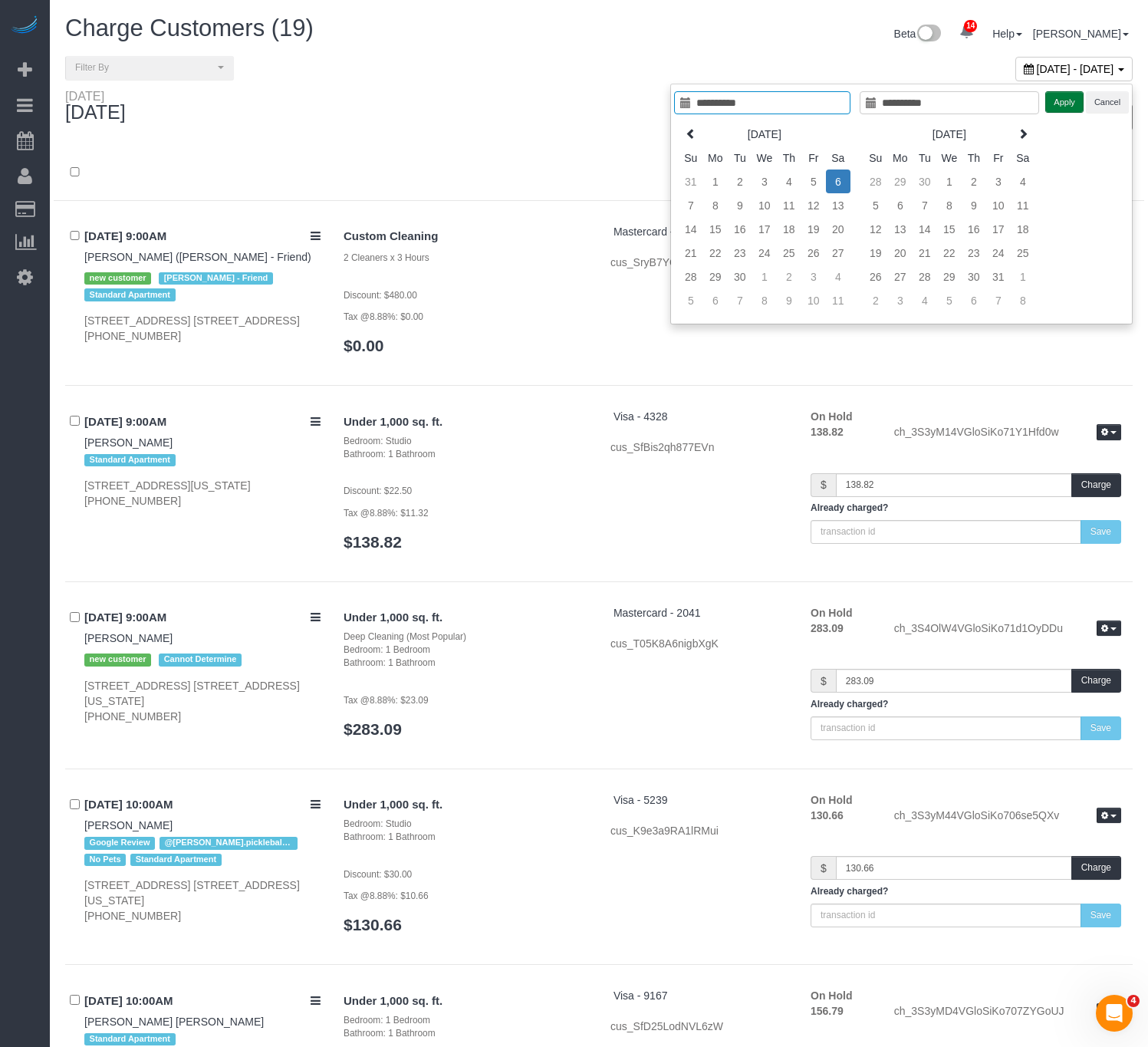
click at [1075, 107] on button "Apply" at bounding box center [1064, 102] width 38 height 22
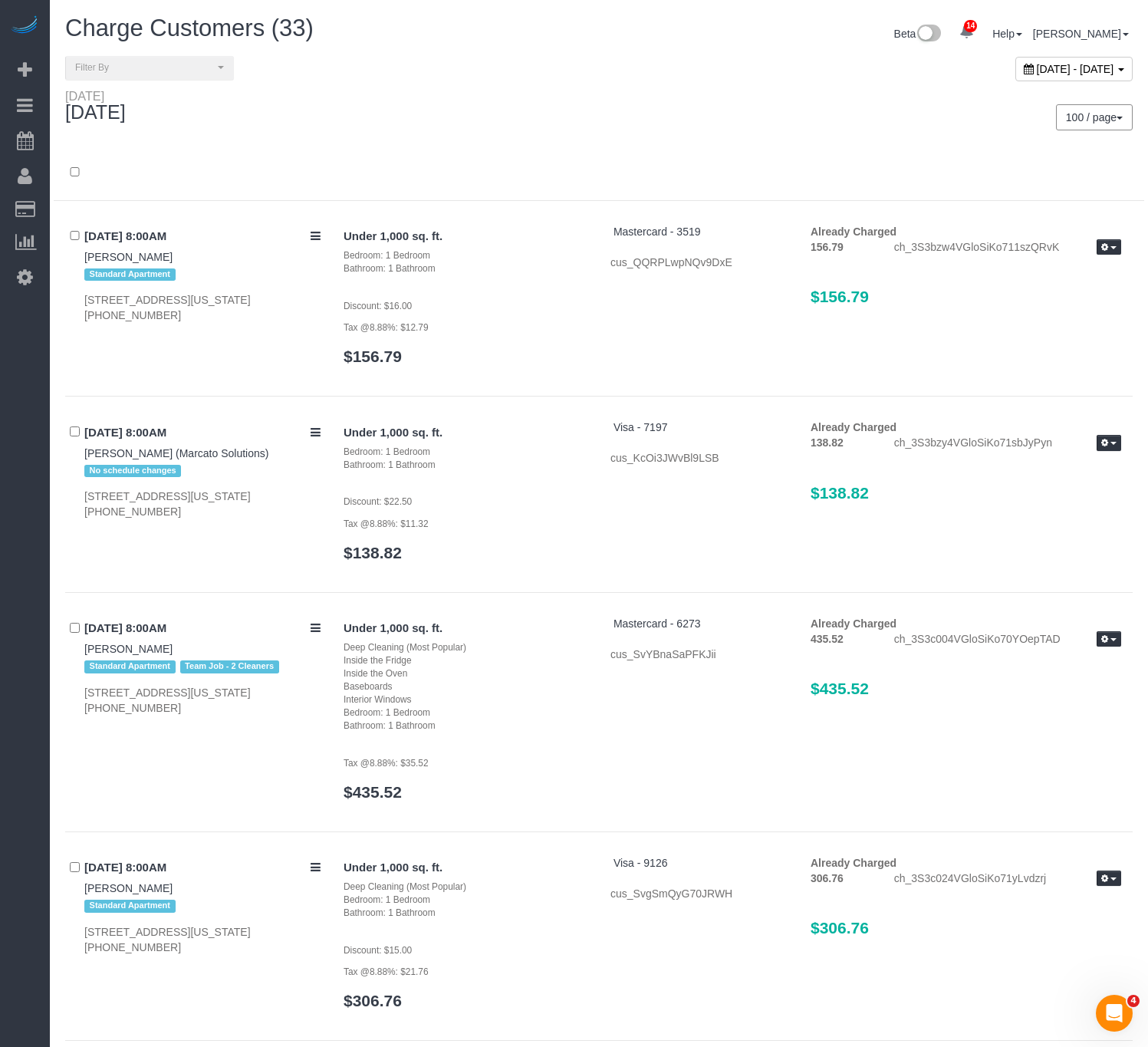
click at [624, 129] on div "100 / page 10 / page 20 / page 30 / page 40 / page 50 / page 100 / page" at bounding box center [872, 117] width 522 height 26
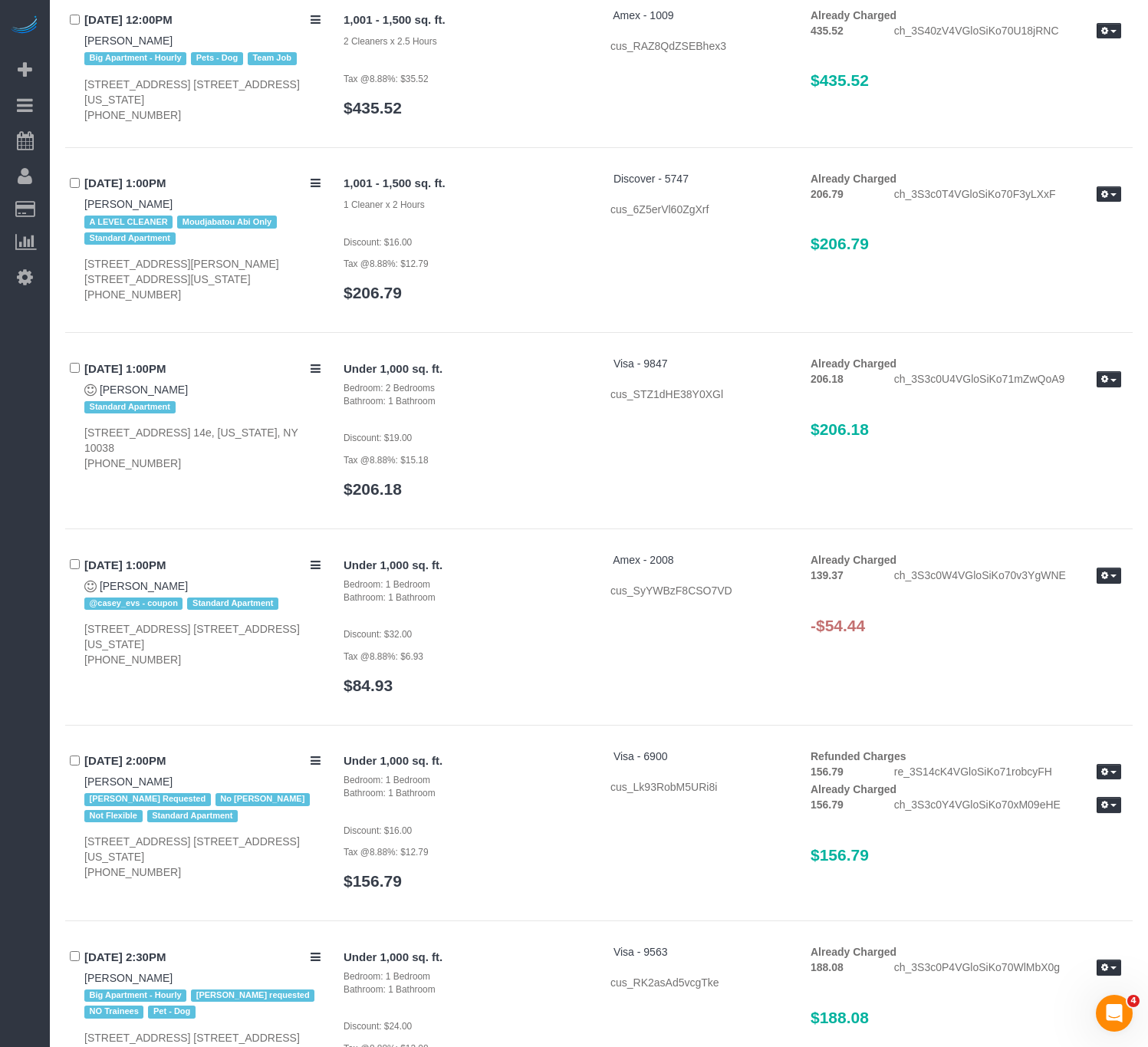
scroll to position [5179, 0]
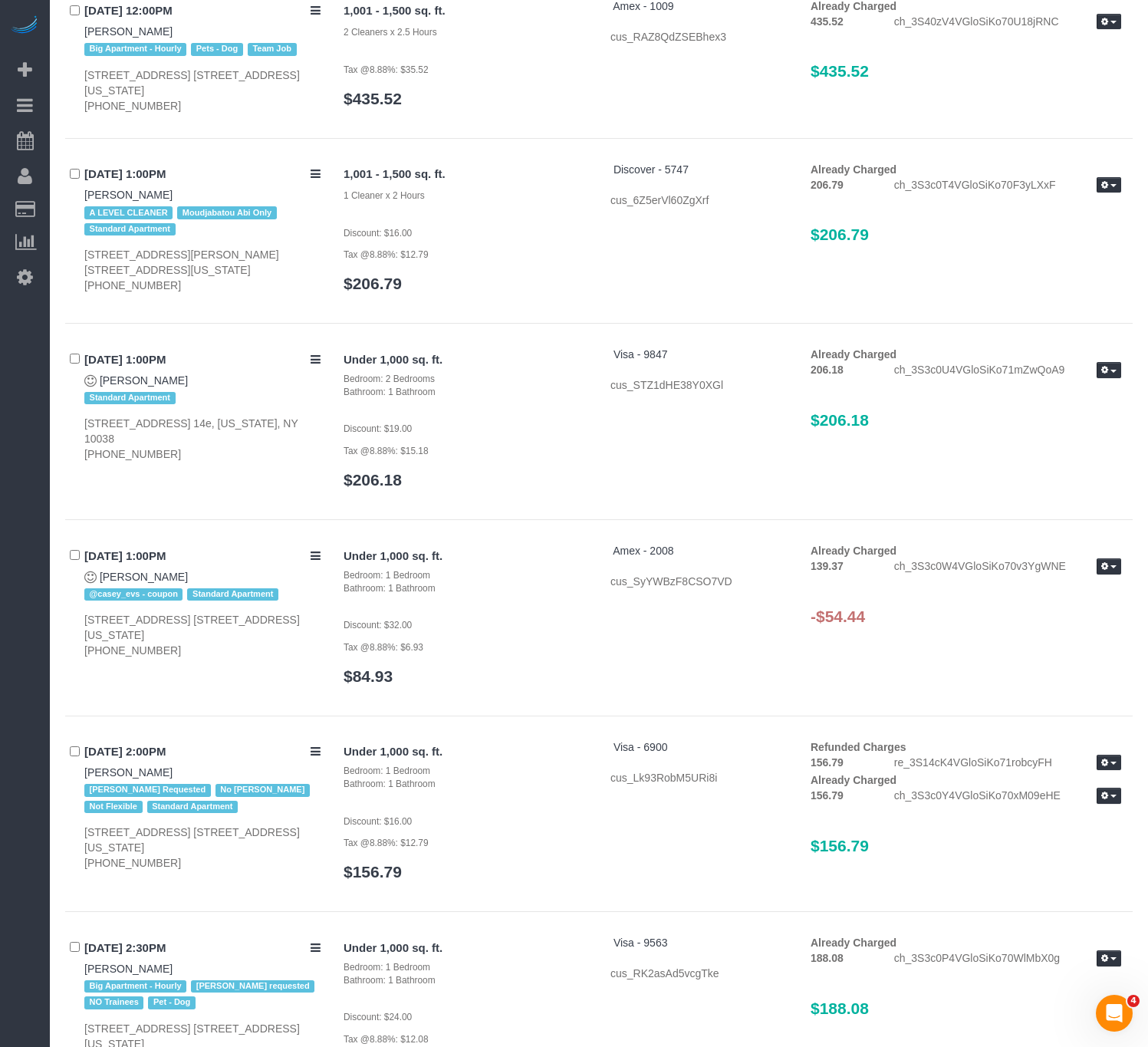
click at [1121, 559] on div "ch_3S3c0W4VGloSiKo70v3YgWNE Refund Send Invoice" at bounding box center [1008, 568] width 250 height 19
click at [1112, 559] on button "button" at bounding box center [1109, 566] width 24 height 16
click at [822, 627] on div "Under 1,000 sq. ft. Bedroom: 1 Bedroom Bathroom: 1 Bathroom Discount: $32.00 Ta…" at bounding box center [732, 621] width 800 height 157
click at [836, 608] on h3 "-$54.44" at bounding box center [966, 616] width 310 height 18
click at [825, 608] on h3 "-$54.44" at bounding box center [966, 616] width 310 height 18
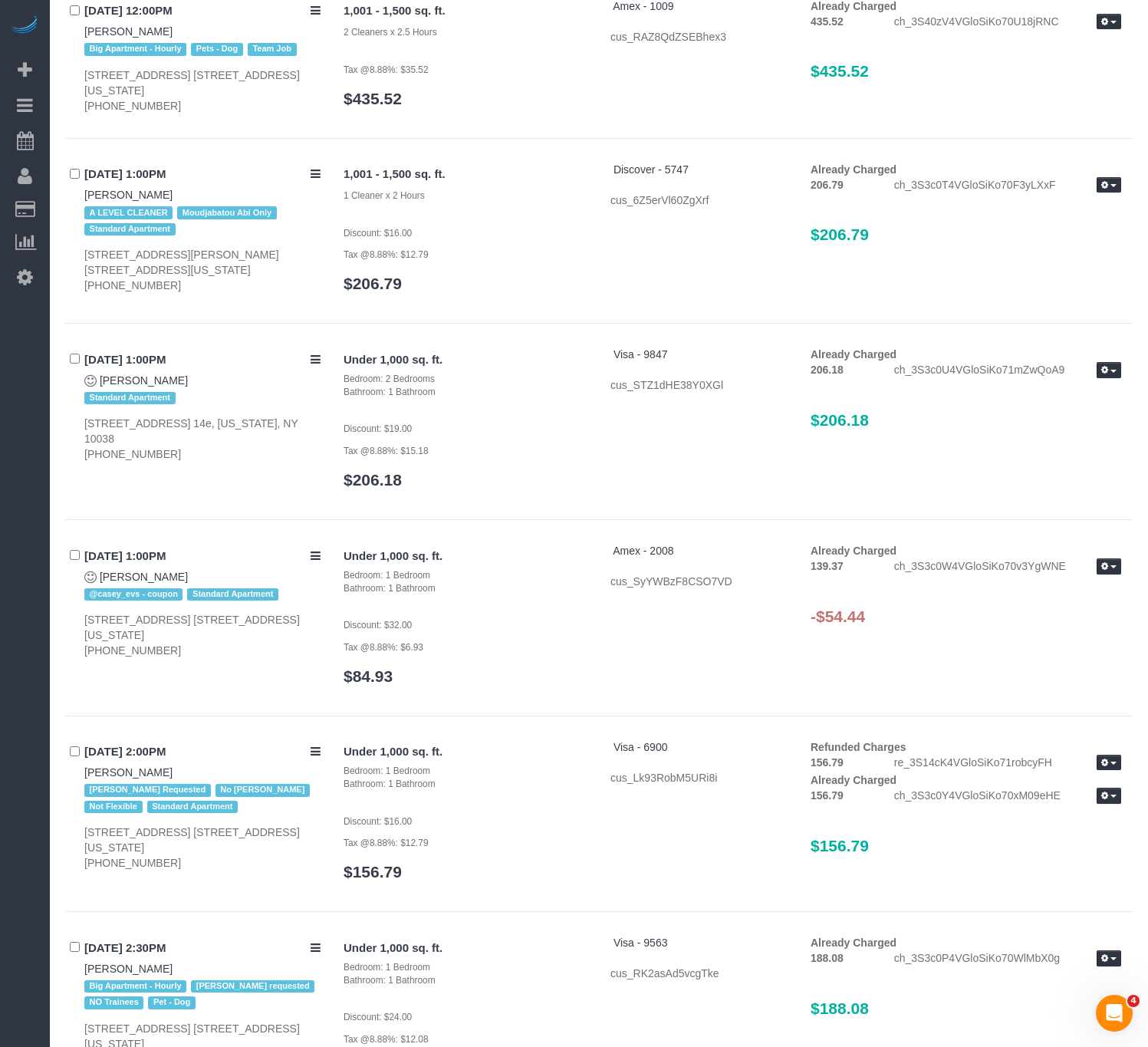
click at [819, 608] on h3 "-$54.44" at bounding box center [966, 616] width 310 height 18
drag, startPoint x: 811, startPoint y: 591, endPoint x: 884, endPoint y: 594, distance: 73.1
click at [884, 608] on h3 "-$54.44" at bounding box center [966, 616] width 310 height 18
click at [875, 624] on div "Under 1,000 sq. ft. Bedroom: 1 Bedroom Bathroom: 1 Bathroom Discount: $32.00 Ta…" at bounding box center [732, 621] width 800 height 157
click at [1105, 559] on button "button" at bounding box center [1109, 566] width 24 height 16
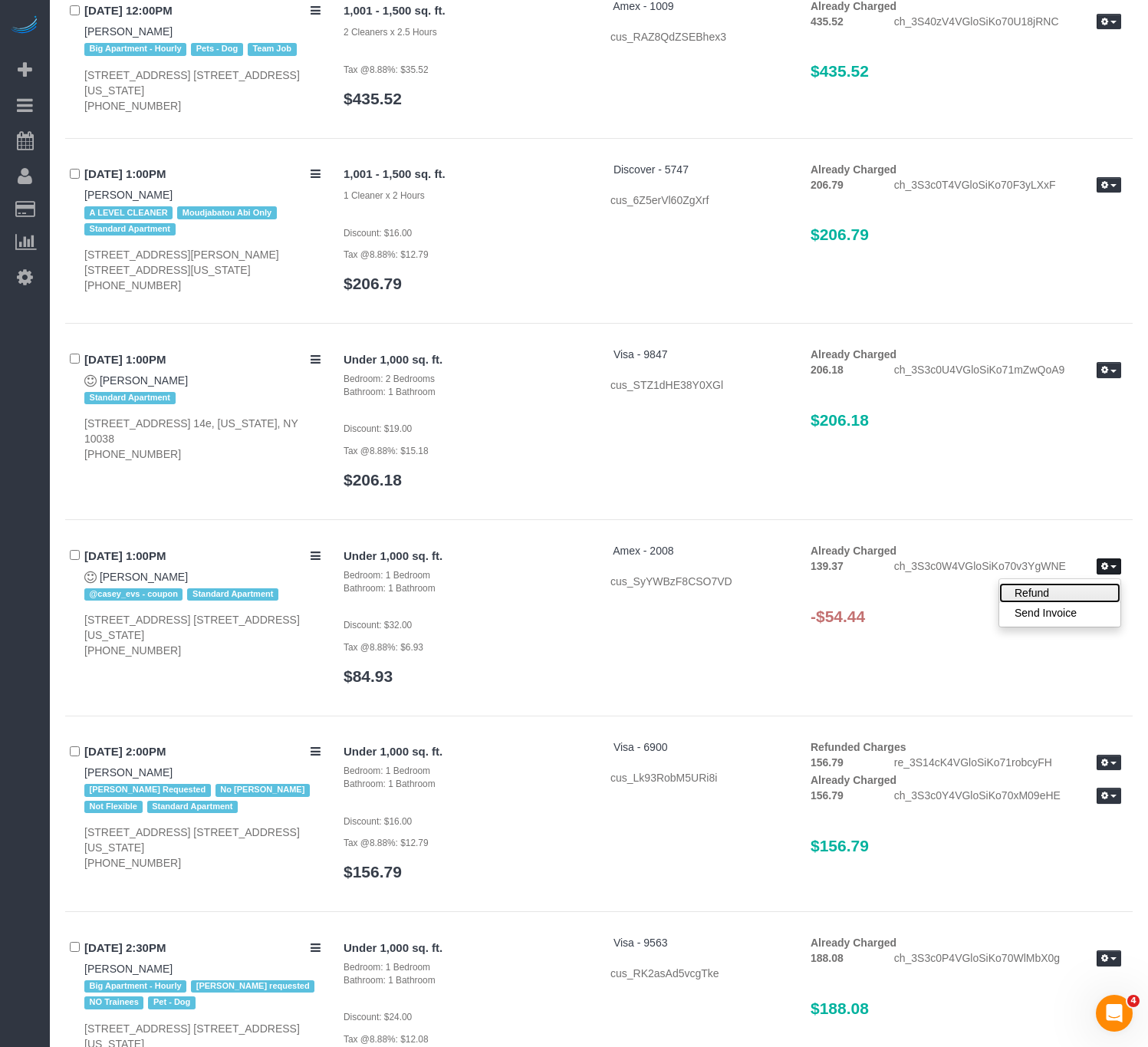
click at [1057, 583] on link "Refund" at bounding box center [1060, 592] width 121 height 20
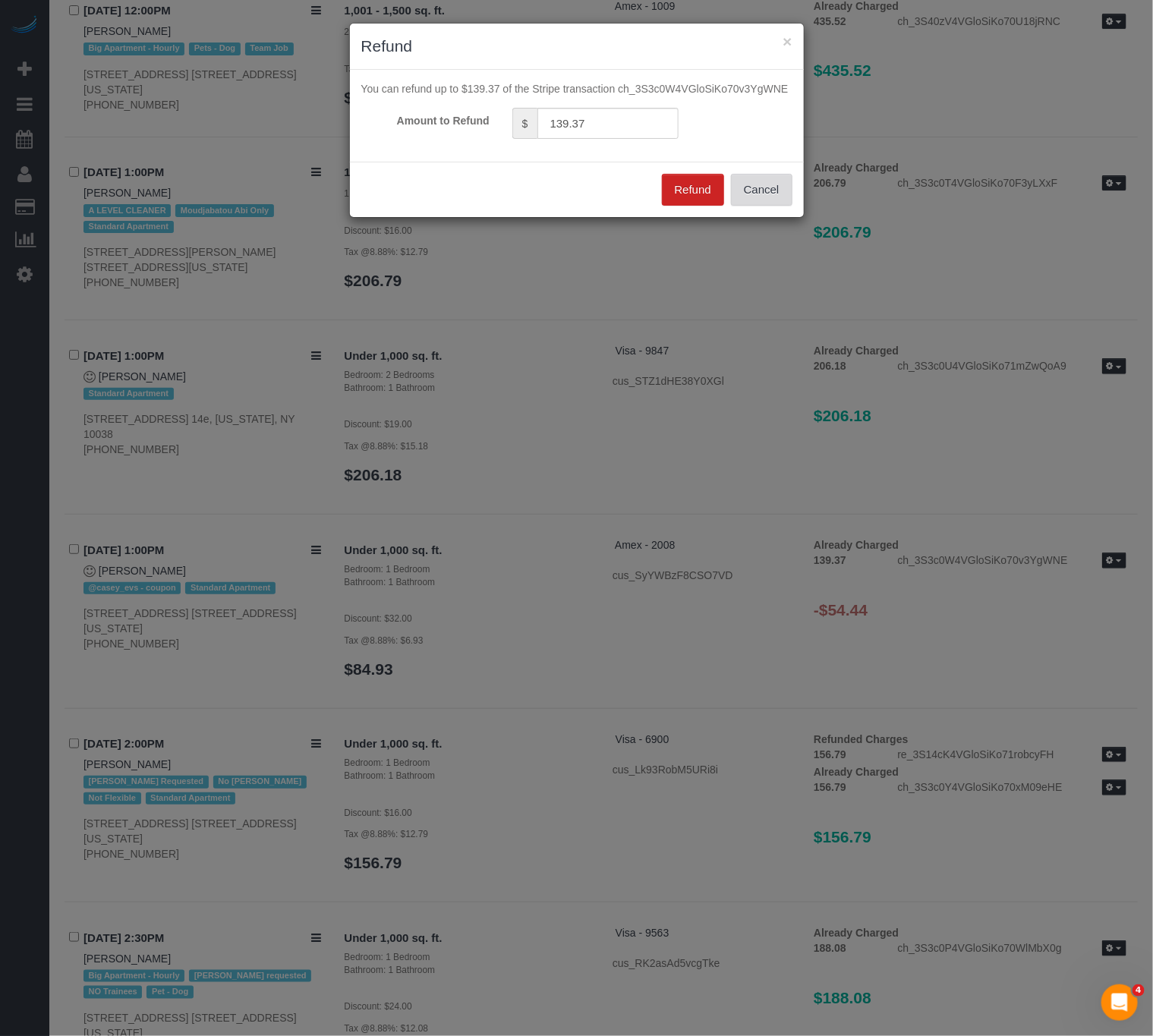
click at [754, 194] on button "Cancel" at bounding box center [762, 190] width 62 height 32
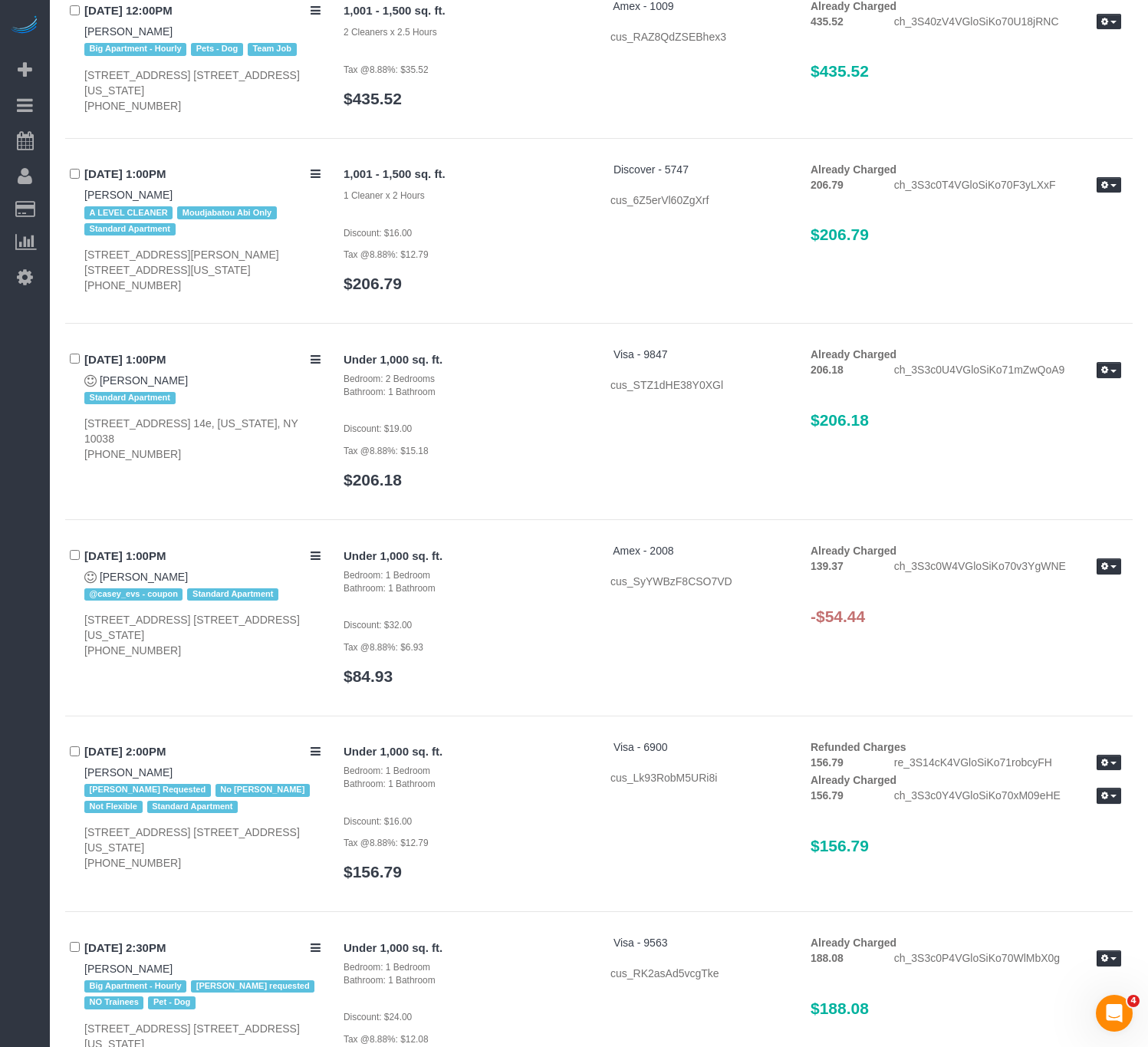
click at [834, 583] on div "Already Charged 139.37 ch_3S3c0W4VGloSiKo70v3YgWNE Refund Send Invoice -$54.44" at bounding box center [966, 591] width 334 height 98
click at [822, 608] on h3 "-$54.44" at bounding box center [966, 616] width 310 height 18
click at [1114, 565] on span "button" at bounding box center [1114, 566] width 7 height 3
click at [854, 645] on div "Under 1,000 sq. ft. Bedroom: 1 Bedroom Bathroom: 1 Bathroom Discount: $32.00 Ta…" at bounding box center [732, 621] width 800 height 157
click at [1102, 563] on icon "button" at bounding box center [1104, 566] width 7 height 8
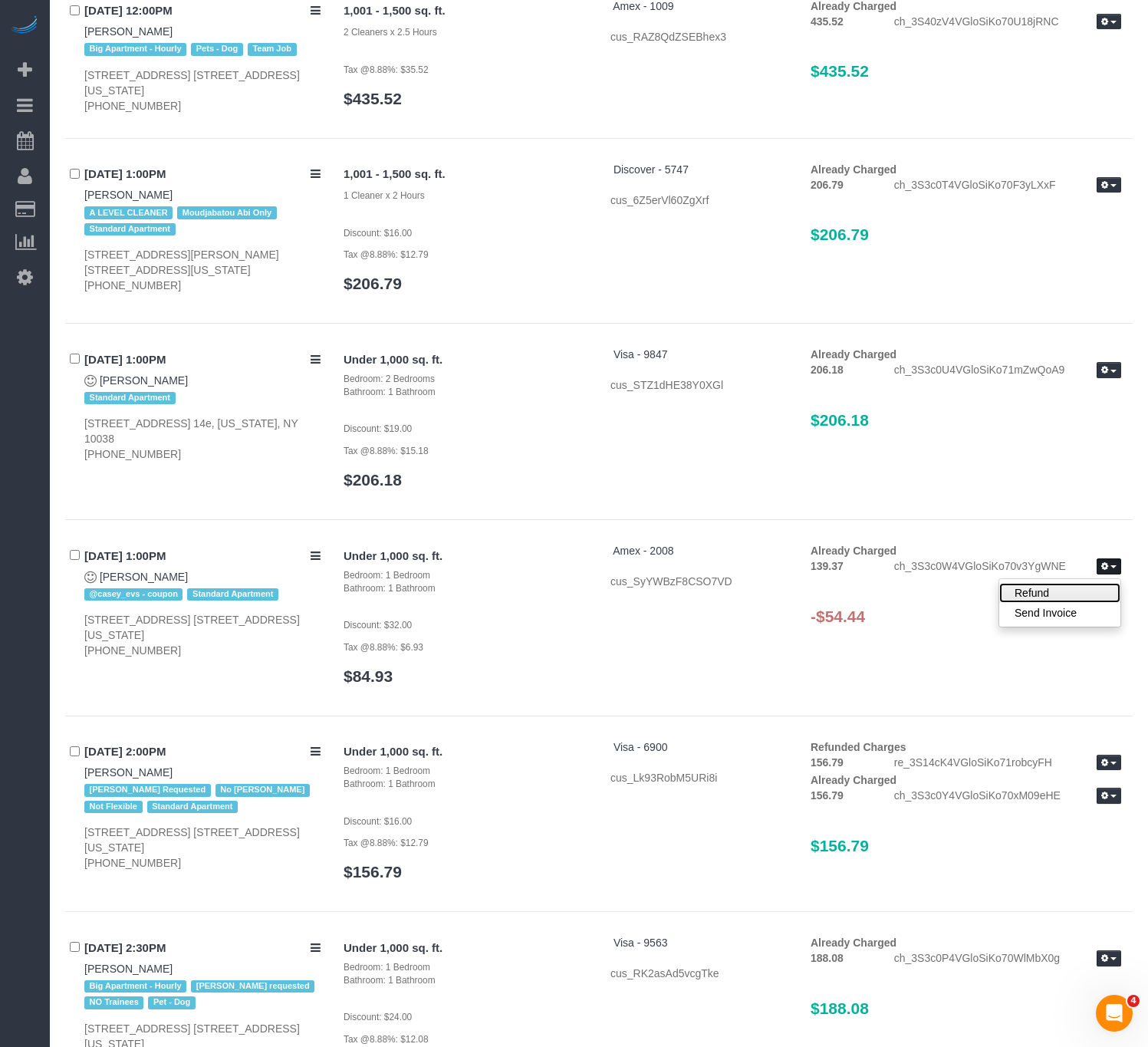
click at [1066, 583] on link "Refund" at bounding box center [1060, 592] width 121 height 20
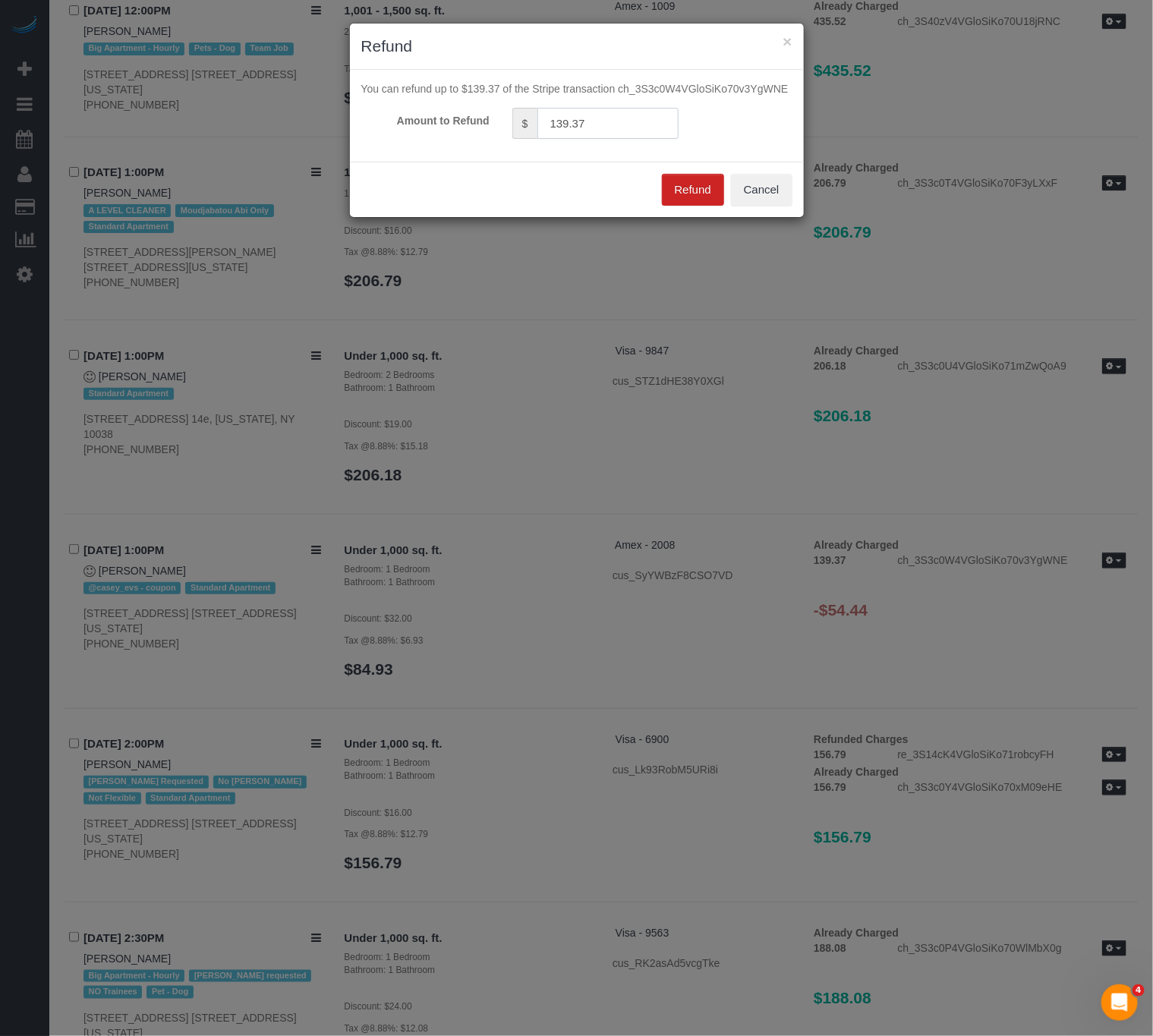
drag, startPoint x: 579, startPoint y: 110, endPoint x: 480, endPoint y: 134, distance: 101.9
click at [481, 132] on div "Amount to Refund $ 139.37" at bounding box center [576, 123] width 454 height 31
drag, startPoint x: 552, startPoint y: 119, endPoint x: 449, endPoint y: 123, distance: 103.1
click at [449, 123] on div "Amount to Refund $ -54.44" at bounding box center [576, 123] width 454 height 31
drag, startPoint x: 556, startPoint y: 125, endPoint x: 536, endPoint y: 126, distance: 20.0
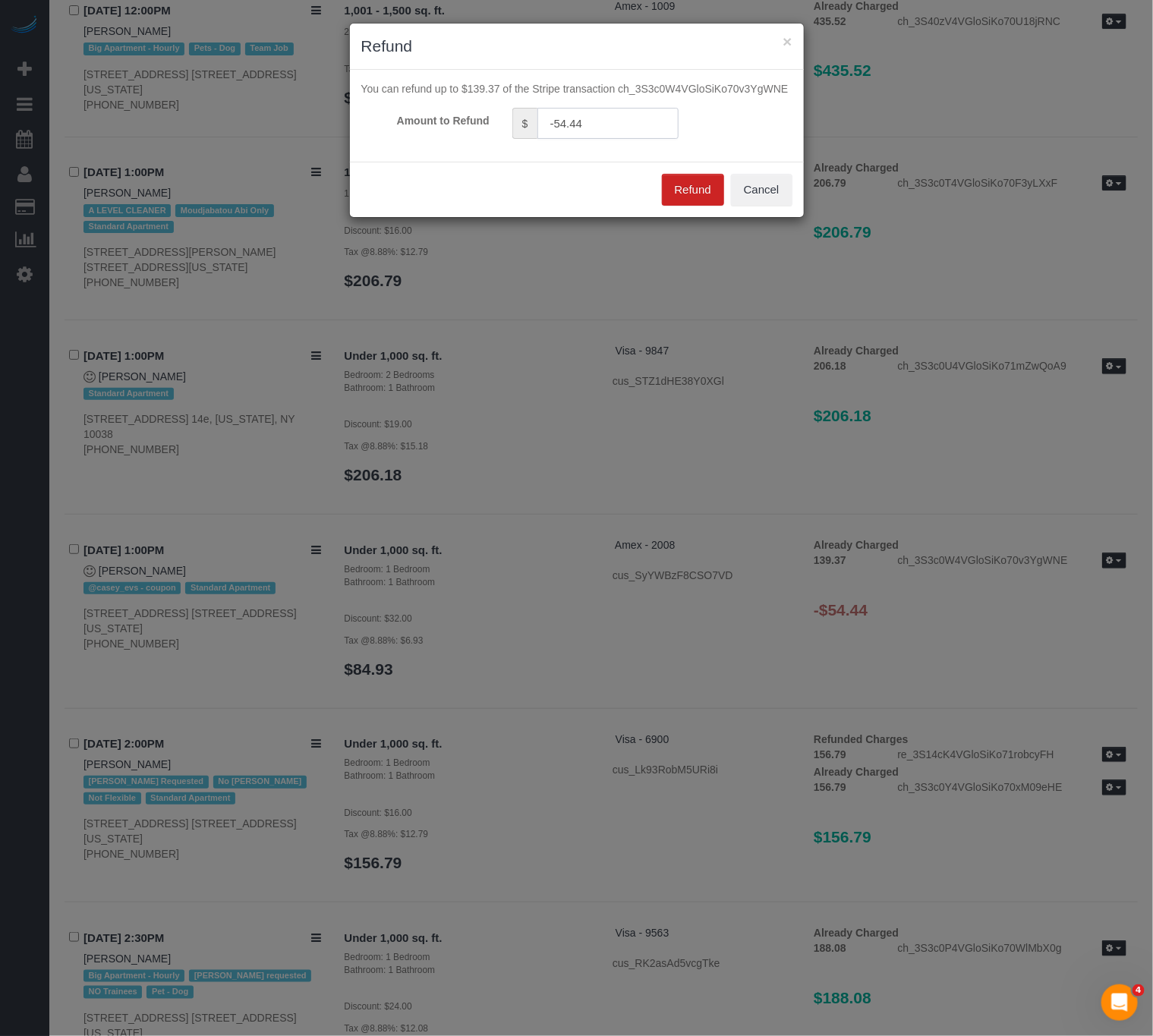
click at [536, 126] on div "$ -54.44" at bounding box center [595, 123] width 167 height 31
type input "54.44"
click at [697, 185] on button "Refund" at bounding box center [694, 190] width 63 height 32
